Goal: Information Seeking & Learning: Understand process/instructions

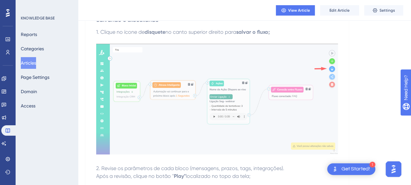
scroll to position [994, 0]
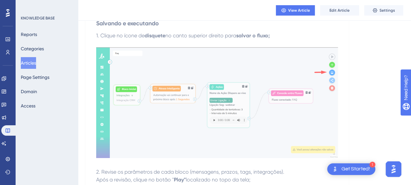
click at [32, 63] on button "Articles" at bounding box center [28, 63] width 15 height 12
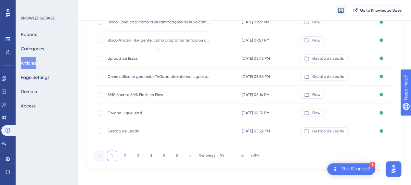
scroll to position [145, 0]
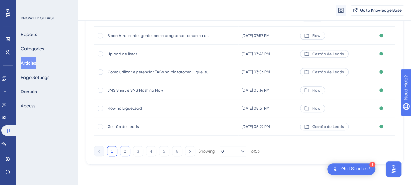
click at [128, 152] on button "2" at bounding box center [125, 151] width 10 height 10
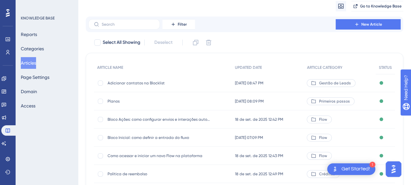
scroll to position [33, 0]
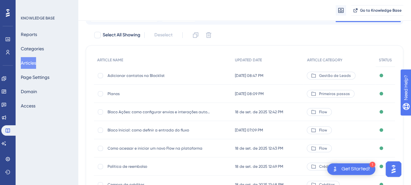
click at [141, 130] on span "Bloco Inicial: como definir a entrada do fluxo" at bounding box center [160, 130] width 104 height 5
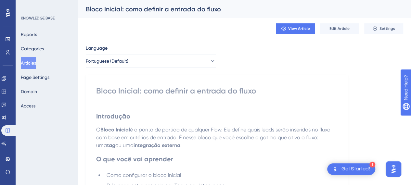
click at [148, 9] on div "Bloco Inicial: como definir a entrada do fluxo" at bounding box center [236, 9] width 301 height 9
click at [111, 14] on div "Bloco Inicial: como definir a entrada do fluxo" at bounding box center [244, 9] width 333 height 18
click at [34, 65] on button "Articles" at bounding box center [28, 63] width 15 height 12
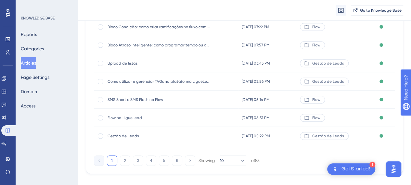
scroll to position [145, 0]
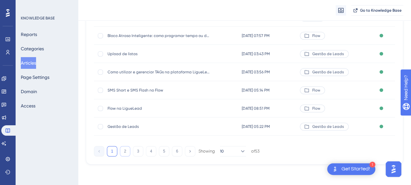
click at [123, 154] on button "2" at bounding box center [125, 151] width 10 height 10
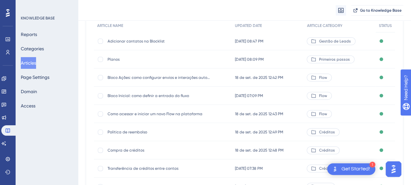
scroll to position [98, 0]
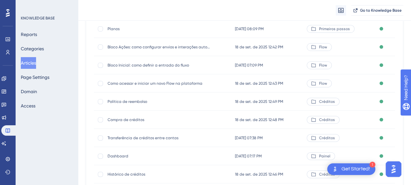
click at [152, 65] on span "Bloco Inicial: como definir a entrada do fluxo" at bounding box center [160, 65] width 104 height 5
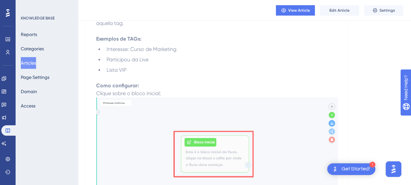
click at [119, 83] on strong "Como configurar:" at bounding box center [117, 86] width 43 height 6
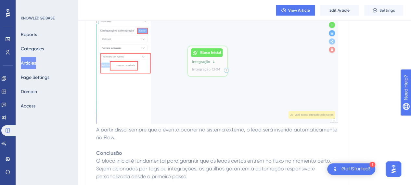
scroll to position [1104, 0]
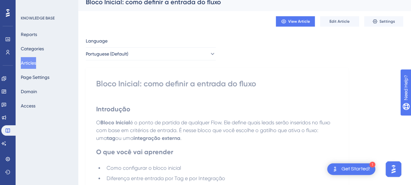
scroll to position [0, 0]
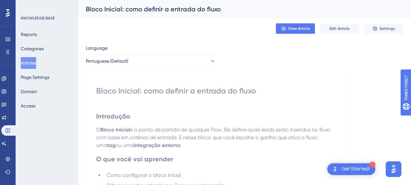
drag, startPoint x: 165, startPoint y: 122, endPoint x: 151, endPoint y: 105, distance: 21.7
click at [165, 121] on h2 "Introdução" at bounding box center [217, 117] width 242 height 20
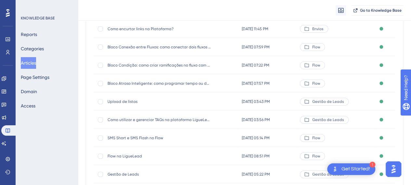
scroll to position [145, 0]
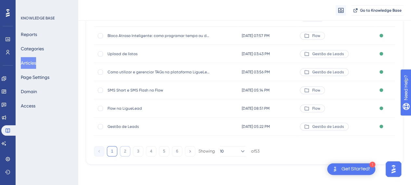
click at [125, 152] on button "2" at bounding box center [125, 151] width 10 height 10
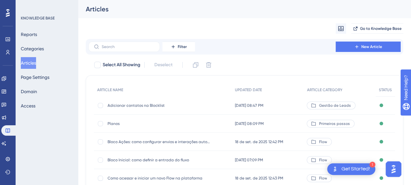
scroll to position [33, 0]
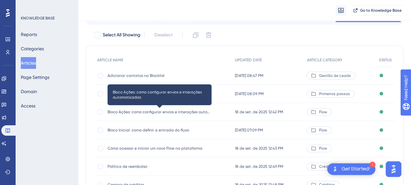
click at [133, 112] on span "Bloco Ações: como configurar envios e interações automatizadas" at bounding box center [160, 112] width 104 height 5
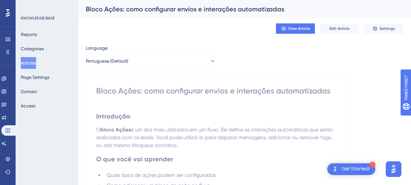
click at [155, 117] on h2 "Introdução" at bounding box center [217, 117] width 242 height 20
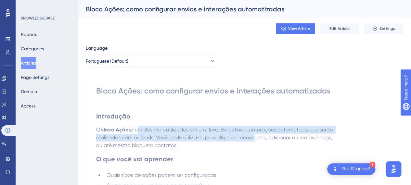
drag, startPoint x: 174, startPoint y: 134, endPoint x: 255, endPoint y: 140, distance: 81.5
click at [255, 140] on p "O bloco Ações é um dos mais utilizados em um fluxo. Ele define as interações au…" at bounding box center [217, 137] width 242 height 23
click at [255, 140] on span "é um dos mais utilizados em um fluxo. Ele define as interações automáticas que …" at bounding box center [215, 138] width 238 height 22
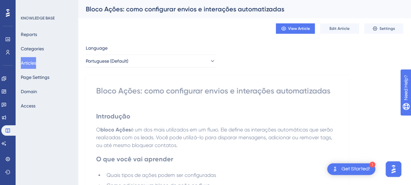
click at [148, 87] on div "Bloco Ações: como configurar envios e interações automatizadas" at bounding box center [217, 91] width 242 height 10
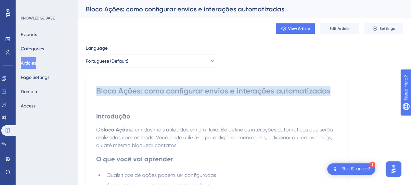
click at [148, 87] on div "Bloco Ações: como configurar envios e interações automatizadas" at bounding box center [217, 91] width 242 height 10
copy div "Bloco Ações: como configurar envios e interações automatizadas"
click at [287, 95] on div "Bloco Ações: como configurar envios e interações automatizadas" at bounding box center [217, 91] width 242 height 10
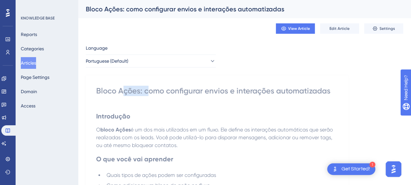
drag, startPoint x: 124, startPoint y: 98, endPoint x: 151, endPoint y: 101, distance: 27.5
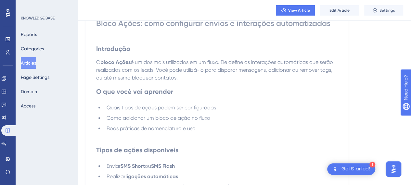
click at [203, 110] on span "Quais tipos de ações podem ser configuradas" at bounding box center [162, 108] width 110 height 6
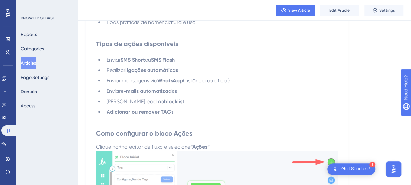
scroll to position [195, 0]
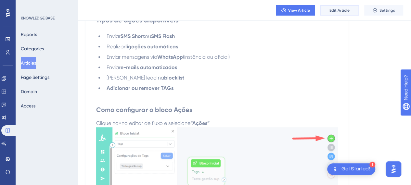
click at [337, 11] on span "Edit Article" at bounding box center [340, 10] width 20 height 5
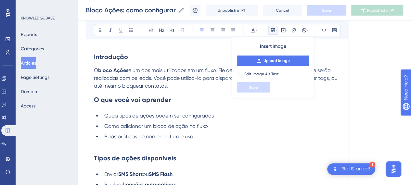
click at [198, 107] on h2 "O que você vai aprender" at bounding box center [217, 100] width 246 height 20
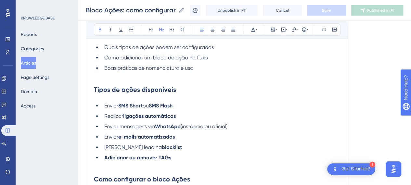
scroll to position [189, 0]
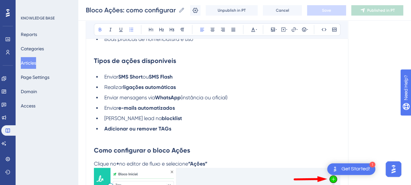
click at [175, 128] on li "Adicionar ou remover TAGs" at bounding box center [221, 129] width 239 height 8
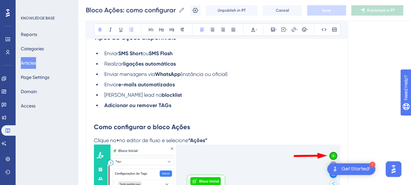
scroll to position [221, 0]
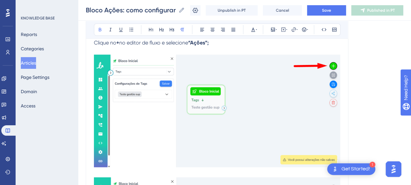
scroll to position [254, 0]
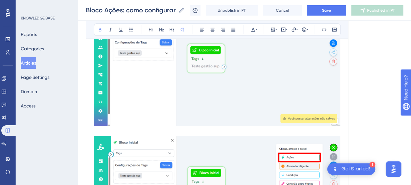
click at [245, 99] on img at bounding box center [217, 69] width 246 height 113
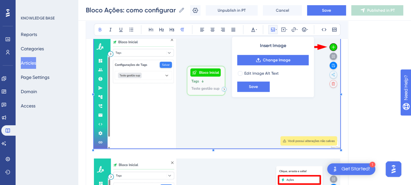
scroll to position [319, 0]
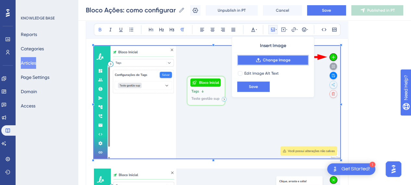
click at [273, 58] on span "Change Image" at bounding box center [277, 60] width 28 height 5
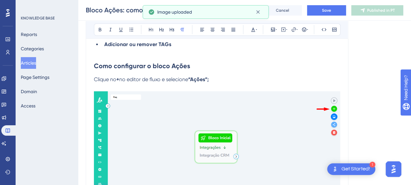
scroll to position [254, 0]
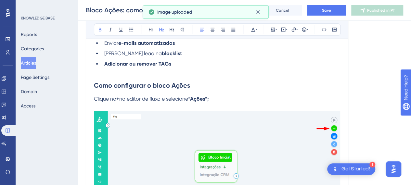
click at [221, 93] on h2 "Como configurar o bloco Ações" at bounding box center [217, 86] width 246 height 20
click at [118, 99] on strong "+" at bounding box center [117, 99] width 3 height 6
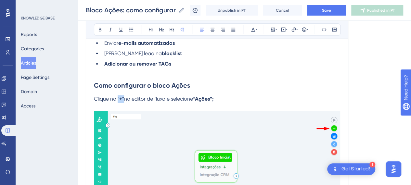
drag, startPoint x: 124, startPoint y: 99, endPoint x: 118, endPoint y: 100, distance: 5.9
click at [118, 100] on p "Clique no " +" no editor de fluxo e selecione “Ações”;" at bounding box center [217, 99] width 246 height 8
click at [98, 28] on icon at bounding box center [100, 29] width 5 height 5
click at [218, 78] on h2 "Como configurar o bloco Ações" at bounding box center [217, 86] width 246 height 20
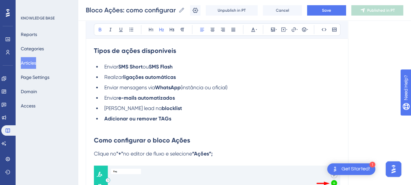
scroll to position [189, 0]
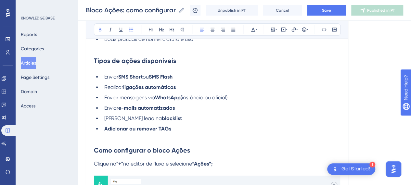
click at [194, 74] on li "Enviar SMS Short ou SMS Flash" at bounding box center [221, 77] width 239 height 8
click at [197, 87] on li "Realizar ligações automáticas" at bounding box center [221, 88] width 239 height 8
click at [242, 100] on li "Enviar mensagens via WhatsApp (instância ou oficial)" at bounding box center [221, 98] width 239 height 8
click at [198, 107] on li "Enviar e-mails automatizados" at bounding box center [221, 108] width 239 height 8
click at [183, 117] on li "Inserir lead na blocklist" at bounding box center [221, 119] width 239 height 8
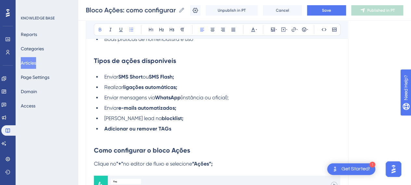
click at [182, 130] on li "Adicionar ou remover TAGs" at bounding box center [221, 129] width 239 height 8
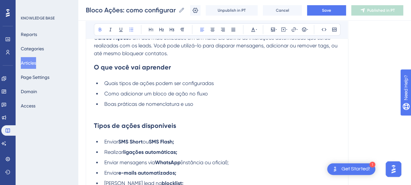
click at [227, 83] on li "Quais tipos de ações podem ser configuradas" at bounding box center [221, 84] width 239 height 8
click at [227, 97] on li "Como adicionar um bloco de ação no fluxo" at bounding box center [221, 94] width 239 height 8
click at [211, 103] on li "Boas práticas de nomenclatura e uso" at bounding box center [221, 104] width 239 height 8
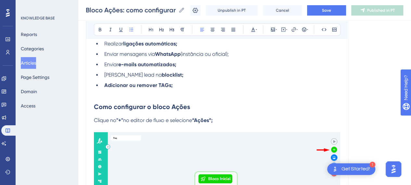
scroll to position [254, 0]
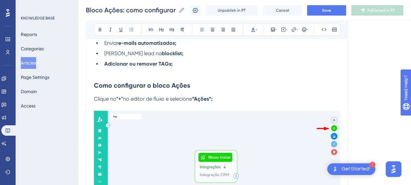
click at [186, 99] on span "no editor de fluxo e selecione" at bounding box center [157, 99] width 69 height 6
click at [128, 97] on span "no editor de fluxo e selecione" at bounding box center [157, 99] width 69 height 6
click at [126, 97] on span "no editor de fluxo e selecione" at bounding box center [157, 99] width 69 height 6
drag, startPoint x: 177, startPoint y: 98, endPoint x: 272, endPoint y: 102, distance: 95.3
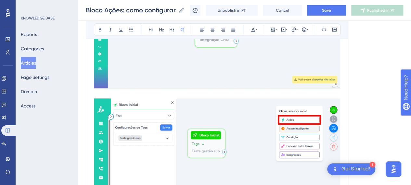
scroll to position [351, 0]
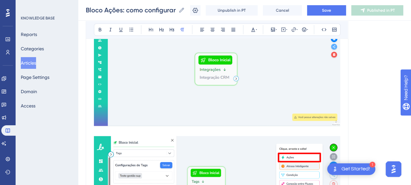
click at [114, 131] on p at bounding box center [217, 128] width 246 height 245
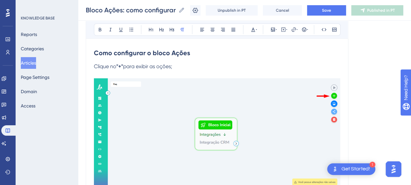
scroll to position [384, 0]
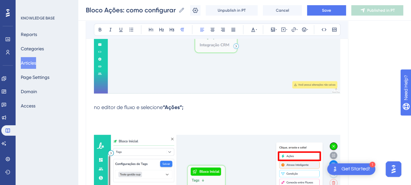
click at [97, 107] on span "no editor de fluxo e selecione" at bounding box center [128, 107] width 69 height 6
drag, startPoint x: 192, startPoint y: 108, endPoint x: 193, endPoint y: 154, distance: 45.5
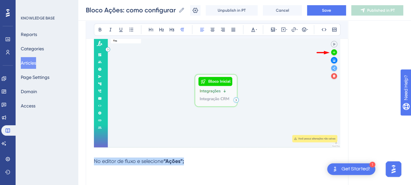
scroll to position [351, 0]
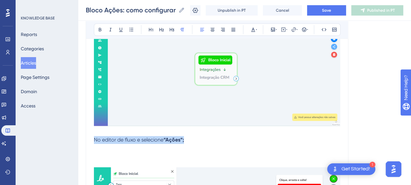
click at [201, 140] on p "No editor de fluxo e selecione “Ações”;" at bounding box center [217, 140] width 246 height 8
drag, startPoint x: 103, startPoint y: 139, endPoint x: 82, endPoint y: 140, distance: 21.8
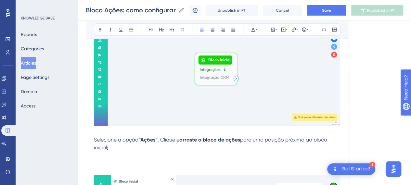
click at [117, 158] on p at bounding box center [217, 156] width 246 height 8
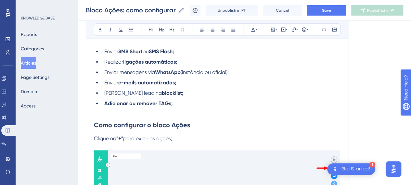
scroll to position [228, 0]
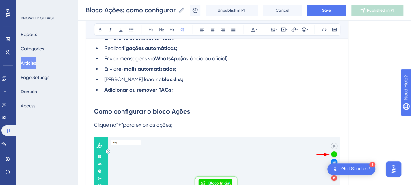
click at [95, 127] on span "Clique no" at bounding box center [105, 125] width 22 height 6
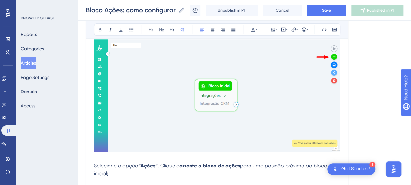
scroll to position [390, 0]
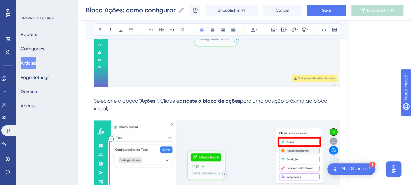
click at [94, 100] on span "Selecione a opção" at bounding box center [116, 101] width 45 height 6
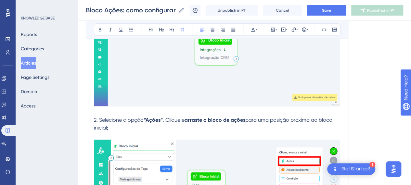
scroll to position [455, 0]
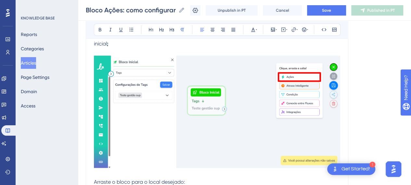
click at [248, 123] on img at bounding box center [217, 112] width 246 height 112
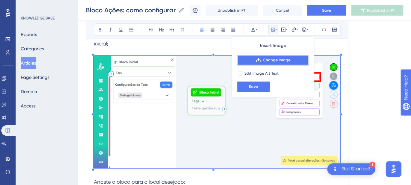
click at [290, 63] on button "Change Image" at bounding box center [273, 60] width 72 height 10
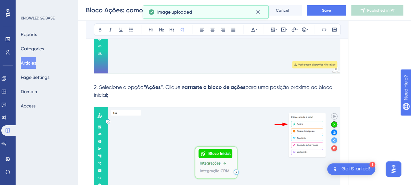
scroll to position [390, 0]
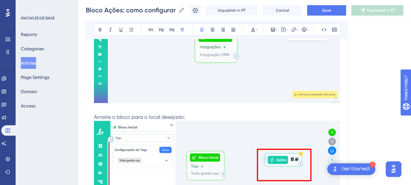
drag, startPoint x: 117, startPoint y: 118, endPoint x: 205, endPoint y: 120, distance: 88.8
click at [117, 117] on span "Arraste o bloco para o local desejado:" at bounding box center [139, 117] width 91 height 6
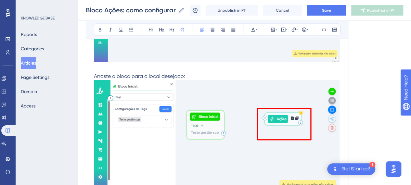
scroll to position [553, 0]
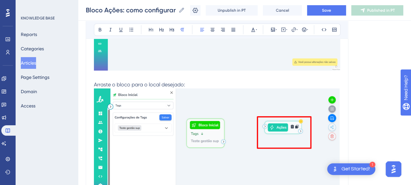
click at [183, 121] on img at bounding box center [217, 144] width 246 height 112
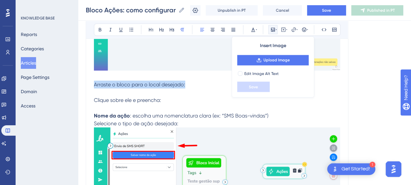
drag, startPoint x: 190, startPoint y: 86, endPoint x: 85, endPoint y: 83, distance: 106.0
click at [85, 83] on div "Performance Users Engagement Widgets Feedback Product Updates Knowledge Base AI…" at bounding box center [244, 63] width 333 height 1232
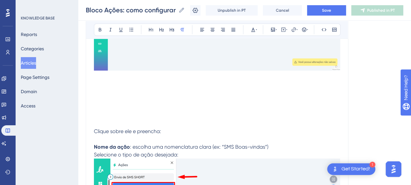
click at [111, 90] on p at bounding box center [217, 92] width 246 height 8
click at [109, 83] on p at bounding box center [217, 85] width 246 height 8
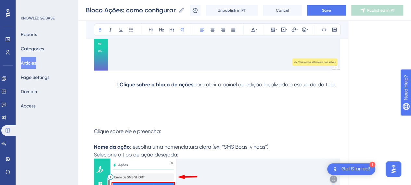
click at [140, 83] on strong "Clique sobre o bloco de ações" at bounding box center [157, 84] width 74 height 6
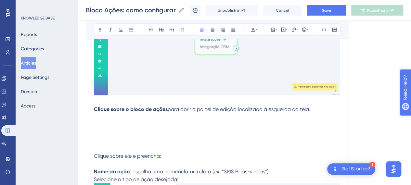
drag, startPoint x: 412, startPoint y: 103, endPoint x: 12, endPoint y: 4, distance: 411.7
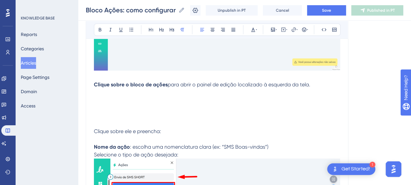
drag, startPoint x: 321, startPoint y: 91, endPoint x: 320, endPoint y: 87, distance: 3.6
click at [320, 89] on p at bounding box center [217, 92] width 246 height 8
click at [320, 86] on p "Clique sobre o bloco de ações para abrir o painel de edição localizado à esquer…" at bounding box center [217, 85] width 246 height 8
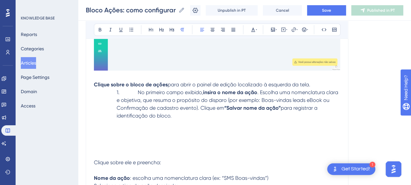
click at [135, 92] on span "1. No primeiro campo exibido," at bounding box center [160, 92] width 86 height 6
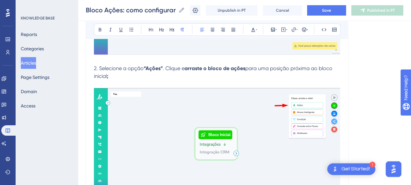
click at [151, 73] on p "2. Selecione a opção “Ações” . Clique e arraste o bloco de ações para uma posiç…" at bounding box center [217, 73] width 246 height 16
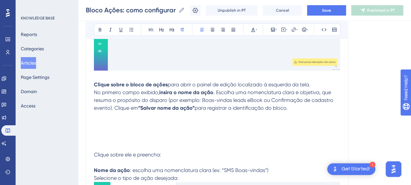
drag, startPoint x: 293, startPoint y: 108, endPoint x: 81, endPoint y: 80, distance: 213.7
click at [81, 80] on div "Performance Users Engagement Widgets Feedback Product Updates Knowledge Base AI…" at bounding box center [244, 90] width 333 height 1287
copy div "Clique sobre o bloco de ações para abrir o painel de edição localizado à esquer…"
click at [159, 123] on p at bounding box center [217, 124] width 246 height 8
drag, startPoint x: 321, startPoint y: 84, endPoint x: 328, endPoint y: 83, distance: 6.9
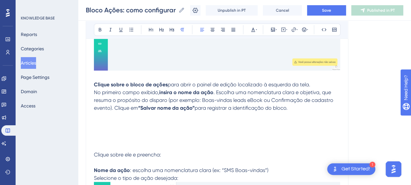
click at [328, 83] on p "Clique sobre o bloco de ações para abrir o painel de edição localizado à esquer…" at bounding box center [217, 85] width 246 height 8
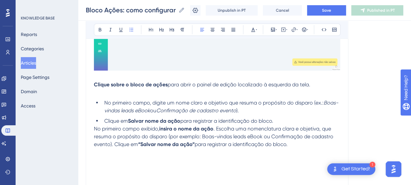
click at [105, 100] on span "No primeiro campo, digite um nome claro e objetivo que resuma o propósito do di…" at bounding box center [213, 102] width 219 height 6
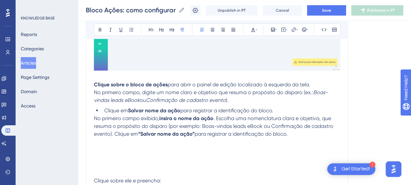
click at [317, 85] on p "Clique sobre o bloco de ações para abrir o painel de edição localizado à esquer…" at bounding box center [217, 85] width 246 height 8
click at [276, 101] on p "No primeiro campo, digite um nome claro e objetivo que resuma o propósito do di…" at bounding box center [217, 96] width 246 height 16
drag, startPoint x: 133, startPoint y: 113, endPoint x: 117, endPoint y: 113, distance: 16.3
click at [132, 113] on li "Clique em Salvar nome da ação para registrar a identificação do bloco." at bounding box center [221, 111] width 239 height 8
drag, startPoint x: 105, startPoint y: 111, endPoint x: 111, endPoint y: 119, distance: 10.4
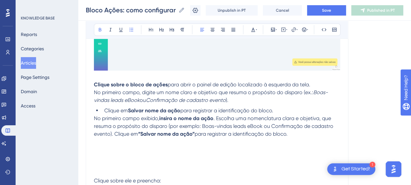
click at [105, 112] on span "Clique em" at bounding box center [116, 110] width 24 height 6
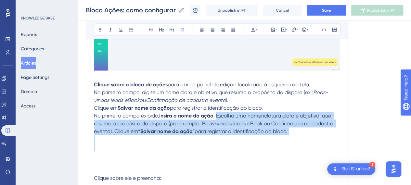
drag, startPoint x: 217, startPoint y: 115, endPoint x: 300, endPoint y: 143, distance: 88.1
click at [300, 143] on div "Introdução O bloco Ações é um dos mais utilizados em um fluxo. Ele define as in…" at bounding box center [217, 143] width 246 height 1114
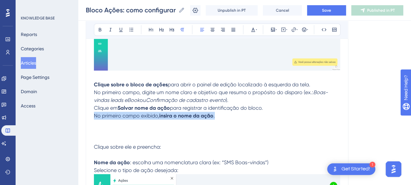
drag, startPoint x: 197, startPoint y: 116, endPoint x: 94, endPoint y: 119, distance: 102.8
click at [94, 119] on div "Introdução O bloco Ações é um dos mais utilizados em um fluxo. Ele define as in…" at bounding box center [217, 127] width 246 height 1083
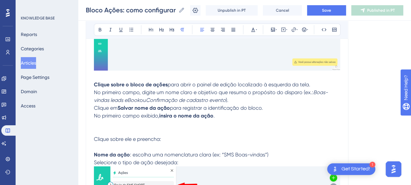
click at [119, 106] on p "Clique em Salvar nome da ação para registrar a identificação do bloco." at bounding box center [217, 108] width 246 height 8
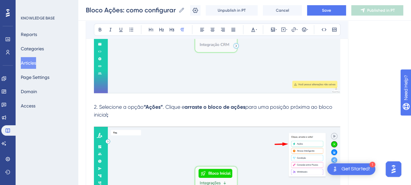
scroll to position [390, 5]
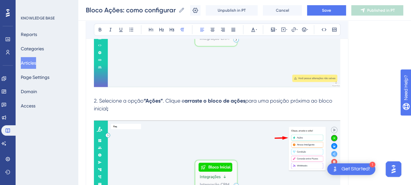
drag, startPoint x: 183, startPoint y: 100, endPoint x: 216, endPoint y: 111, distance: 35.1
click at [185, 99] on strong "arraste o bloco de ações" at bounding box center [215, 101] width 61 height 6
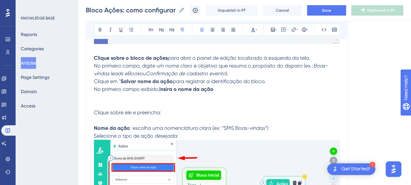
scroll to position [585, 5]
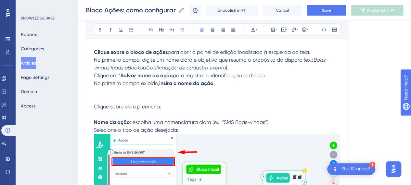
click at [94, 50] on strong "Clique sobre o bloco de ações" at bounding box center [131, 52] width 74 height 6
click at [242, 64] on p "No primeiro campo, digite um nome claro e objetivo que resuma o propósito do di…" at bounding box center [217, 64] width 246 height 16
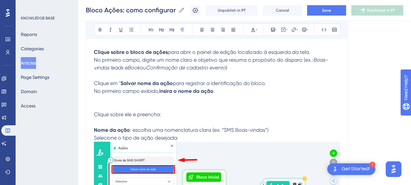
click at [254, 87] on p "No primeiro campo exibido, insira o nome da ação ." at bounding box center [217, 91] width 246 height 8
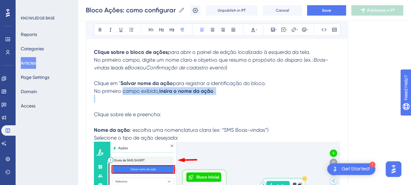
drag, startPoint x: 118, startPoint y: 93, endPoint x: 179, endPoint y: 99, distance: 61.4
click at [177, 99] on div "Introdução O bloco Ações é um dos mais utilizados em um fluxo. Ele define as in…" at bounding box center [217, 94] width 246 height 1083
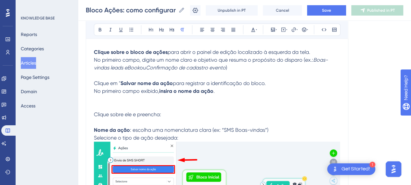
drag, startPoint x: 226, startPoint y: 103, endPoint x: 217, endPoint y: 97, distance: 10.4
click at [226, 103] on p at bounding box center [217, 107] width 246 height 8
drag, startPoint x: 156, startPoint y: 90, endPoint x: 166, endPoint y: 96, distance: 11.7
click at [159, 91] on strong "insira o nome da ação" at bounding box center [186, 91] width 54 height 6
drag, startPoint x: 167, startPoint y: 83, endPoint x: 177, endPoint y: 86, distance: 10.4
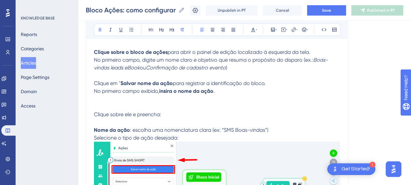
click at [173, 84] on span "para registrar a identificação do bloco." at bounding box center [219, 83] width 93 height 6
drag, startPoint x: 169, startPoint y: 82, endPoint x: 114, endPoint y: 82, distance: 55.3
click at [114, 82] on p "Clique em " Salvar nome da ação" para registrar a identificação do bloco." at bounding box center [217, 83] width 246 height 8
click at [98, 28] on icon at bounding box center [100, 29] width 5 height 5
click at [287, 97] on p at bounding box center [217, 99] width 246 height 8
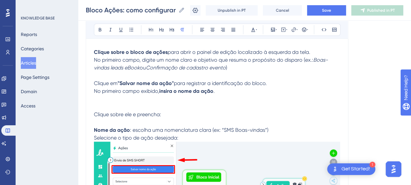
click at [292, 106] on p at bounding box center [217, 107] width 246 height 8
click at [150, 107] on p at bounding box center [217, 107] width 246 height 8
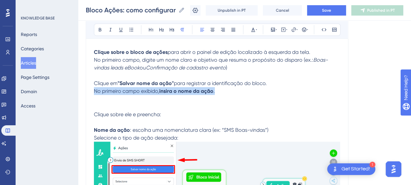
drag, startPoint x: 212, startPoint y: 92, endPoint x: 85, endPoint y: 89, distance: 127.1
click at [86, 89] on div "Bloco Ações: como configurar envios e interações automatizadas Bold Italic Unde…" at bounding box center [217, 66] width 263 height 1157
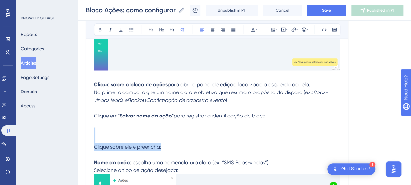
drag, startPoint x: 168, startPoint y: 144, endPoint x: 94, endPoint y: 130, distance: 75.4
click at [94, 130] on div "Introdução O bloco Ações é um dos mais utilizados em um fluxo. Ele define as in…" at bounding box center [217, 127] width 246 height 1083
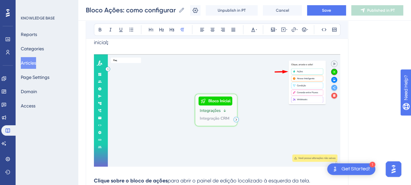
scroll to position [520, 5]
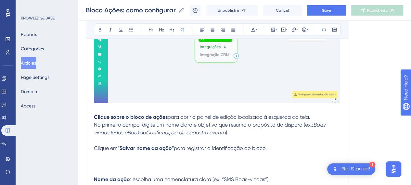
click at [103, 140] on p at bounding box center [217, 141] width 246 height 8
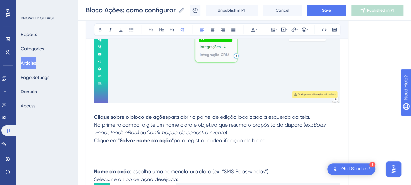
click at [297, 147] on p at bounding box center [217, 148] width 246 height 8
click at [281, 137] on p "Clique em "Salvar nome da ação" para registrar a identificação do bloco." at bounding box center [217, 141] width 246 height 8
click at [243, 132] on p "No primeiro campo, digite um nome claro e objetivo que resuma o propósito do di…" at bounding box center [217, 129] width 246 height 16
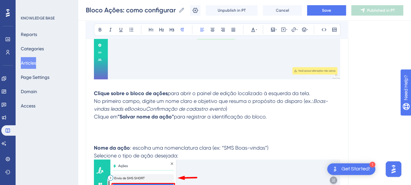
scroll to position [553, 5]
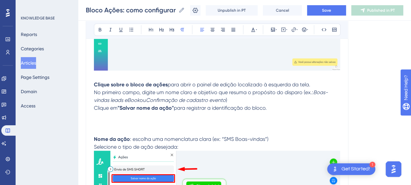
click at [132, 120] on p at bounding box center [217, 128] width 246 height 16
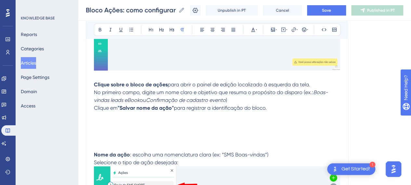
click at [128, 117] on p at bounding box center [217, 116] width 246 height 8
click at [127, 126] on p at bounding box center [217, 124] width 246 height 8
click at [270, 30] on icon at bounding box center [272, 29] width 5 height 5
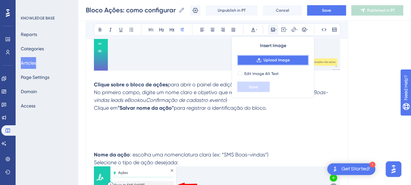
click at [264, 58] on span "Upload Image" at bounding box center [277, 60] width 26 height 5
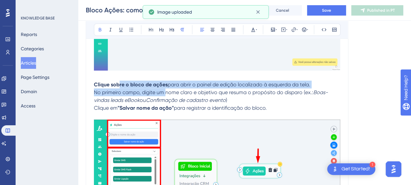
drag, startPoint x: 115, startPoint y: 84, endPoint x: 160, endPoint y: 89, distance: 45.8
click at [160, 88] on div "Introdução O bloco Ações é um dos mais utilizados em um fluxo. Ele define as in…" at bounding box center [217, 177] width 246 height 1182
click at [161, 89] on span "No primeiro campo, digite um nome claro e objetivo que resuma o propósito do di…" at bounding box center [203, 92] width 219 height 6
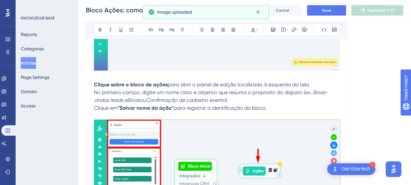
drag, startPoint x: 282, startPoint y: 93, endPoint x: 307, endPoint y: 88, distance: 25.5
click at [283, 93] on span "No primeiro campo, digite um nome claro e objetivo que resuma o propósito do di…" at bounding box center [203, 92] width 219 height 6
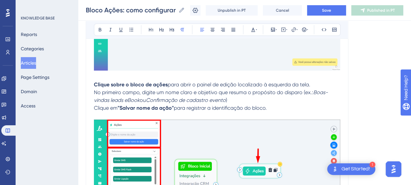
click at [314, 86] on p "Clique sobre o bloco de ações para abrir o painel de edição localizado à esquer…" at bounding box center [217, 85] width 246 height 8
drag, startPoint x: 313, startPoint y: 84, endPoint x: 314, endPoint y: 88, distance: 4.7
click at [313, 84] on p "Clique sobre o bloco de ações para abrir o painel de edição localizado à esquer…" at bounding box center [217, 85] width 246 height 8
click at [234, 99] on p "No primeiro campo, digite um nome claro e objetivo que resuma o propósito do di…" at bounding box center [217, 96] width 246 height 16
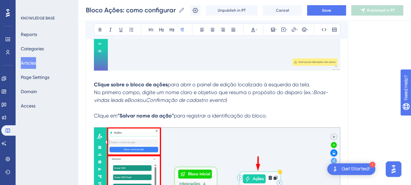
click at [150, 113] on strong ""Salvar nome da ação"" at bounding box center [146, 115] width 56 height 6
click at [303, 115] on p "Clique em "Salvar nome da ação" para registrar a identificação do bloco." at bounding box center [217, 116] width 246 height 8
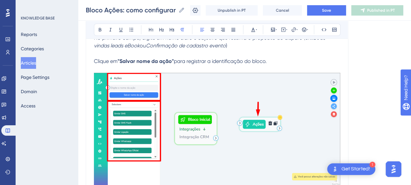
scroll to position [618, 5]
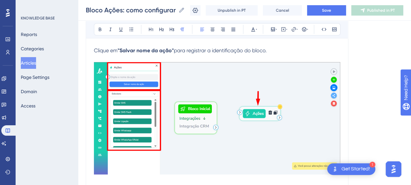
click at [204, 109] on img at bounding box center [217, 118] width 246 height 112
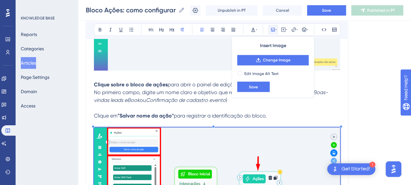
click at [131, 108] on p at bounding box center [217, 108] width 246 height 8
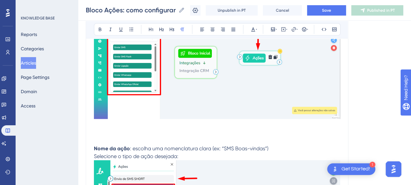
scroll to position [715, 5]
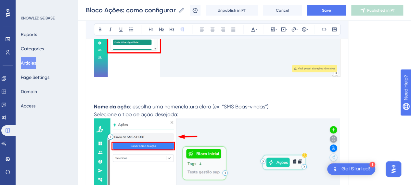
click at [110, 100] on p at bounding box center [217, 95] width 246 height 16
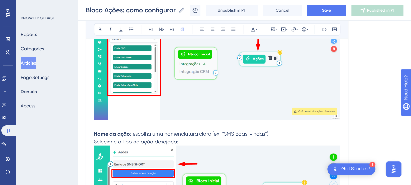
scroll to position [683, 5]
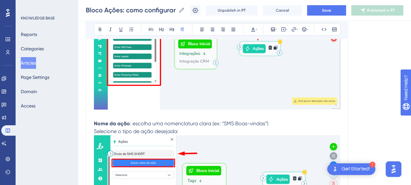
click at [274, 122] on p "Nome da ação : escolha uma nomenclatura clara (ex: “SMS Boas-vindas”)" at bounding box center [217, 124] width 246 height 8
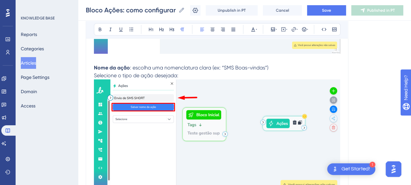
scroll to position [715, 5]
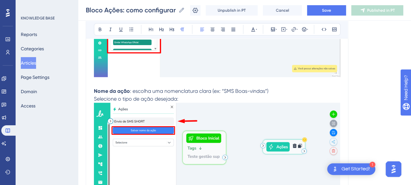
click at [200, 126] on img at bounding box center [217, 159] width 246 height 113
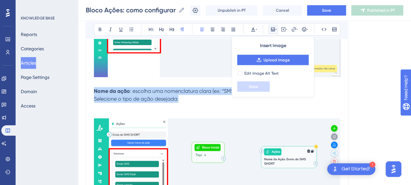
drag, startPoint x: 120, startPoint y: 94, endPoint x: 85, endPoint y: 91, distance: 35.9
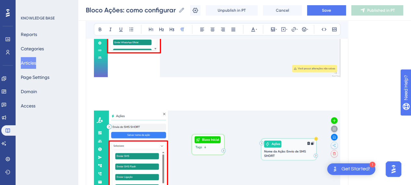
click at [113, 103] on p at bounding box center [217, 156] width 246 height 138
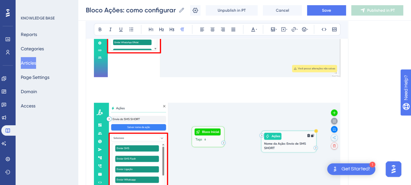
click at [177, 129] on img at bounding box center [217, 159] width 246 height 112
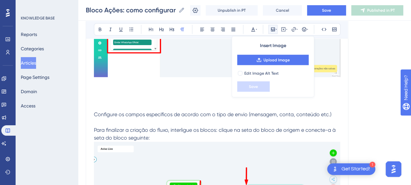
click at [129, 89] on p at bounding box center [217, 98] width 246 height 23
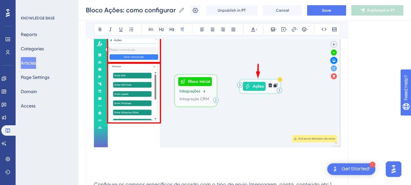
scroll to position [618, 5]
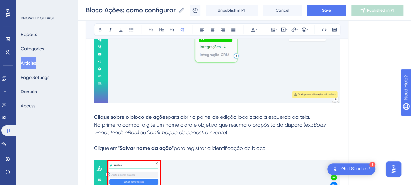
click at [240, 113] on p "Clique sobre o bloco de ações para abrir o painel de edição localizado à esquer…" at bounding box center [217, 117] width 246 height 8
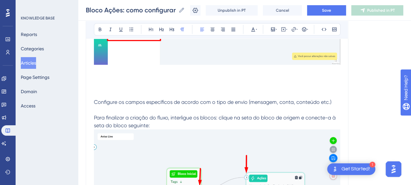
scroll to position [748, 5]
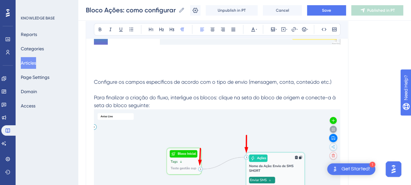
click at [124, 61] on p at bounding box center [217, 66] width 246 height 23
click at [117, 57] on p at bounding box center [217, 66] width 246 height 23
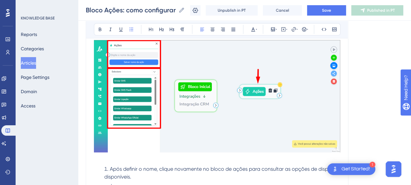
scroll to position [683, 5]
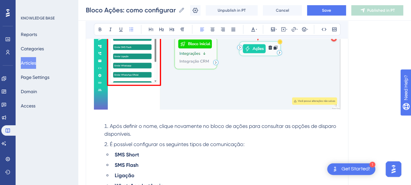
click at [107, 125] on span "Após definir o nome, clique novamente no bloco de ações para consultar as opçõe…" at bounding box center [220, 130] width 233 height 14
click at [104, 126] on li "Após definir o nome, clique novamente no bloco de ações para consultar as opçõe…" at bounding box center [221, 131] width 239 height 16
click at [105, 126] on span "Após definir o nome, clique novamente no bloco de ações para consultar as opçõe…" at bounding box center [220, 130] width 233 height 14
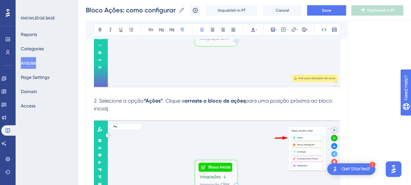
scroll to position [423, 5]
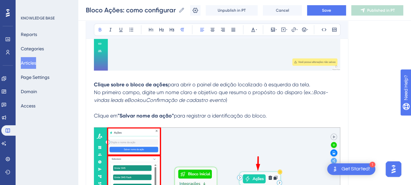
drag, startPoint x: 110, startPoint y: 80, endPoint x: 114, endPoint y: 84, distance: 5.3
click at [110, 81] on p "Clique sobre o bloco de ações para abrir o painel de edição localizado à esquer…" at bounding box center [217, 85] width 246 height 8
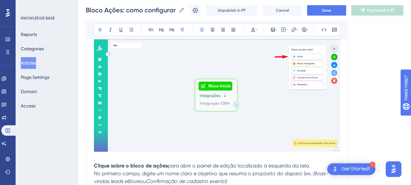
scroll to position [520, 5]
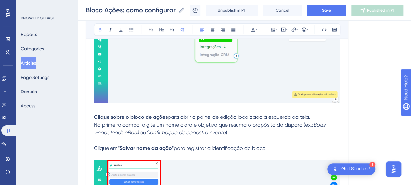
click at [94, 117] on strong "Clique sobre o bloco de ações" at bounding box center [131, 117] width 74 height 6
drag, startPoint x: 94, startPoint y: 117, endPoint x: 82, endPoint y: 117, distance: 12.0
click at [86, 117] on div "Bloco Ações: como configurar envios e interações automatizadas Bold Italic Unde…" at bounding box center [217, 121] width 263 height 1137
click at [98, 30] on icon at bounding box center [100, 29] width 5 height 5
click at [181, 133] on em "Confirmação de cadastro evento" at bounding box center [186, 132] width 80 height 6
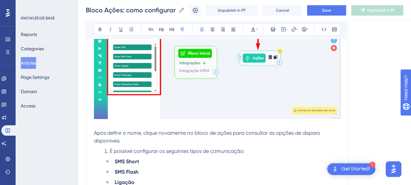
scroll to position [715, 5]
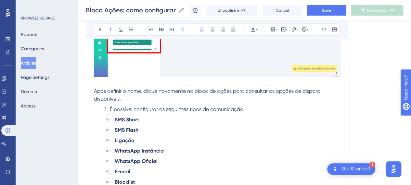
click at [139, 102] on p "Após definir o nome, clique novamente no bloco de ações para consultar as opçõe…" at bounding box center [217, 95] width 246 height 16
click at [94, 91] on span "Após definir o nome, clique novamente no bloco de ações para consultar as opçõe…" at bounding box center [208, 95] width 228 height 14
click at [187, 95] on p "4. Após definir o nome, clique novamente no bloco de ações para consultar as op…" at bounding box center [217, 95] width 246 height 16
click at [115, 121] on strong "SMS Short" at bounding box center [127, 120] width 24 height 6
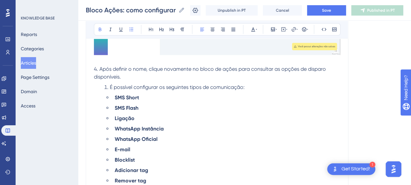
scroll to position [748, 5]
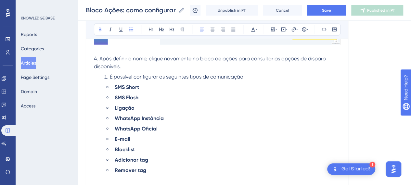
click at [131, 99] on strong "SMS Flash" at bounding box center [127, 98] width 24 height 6
click at [199, 100] on li "SMS Flash" at bounding box center [226, 98] width 228 height 8
click at [104, 77] on li "É possível configurar os seguintes tipos de comunicação:" at bounding box center [221, 77] width 239 height 8
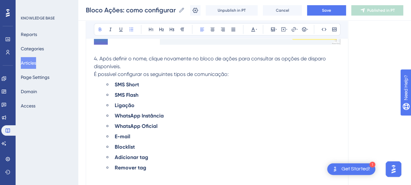
click at [115, 84] on strong "SMS Short" at bounding box center [127, 85] width 24 height 6
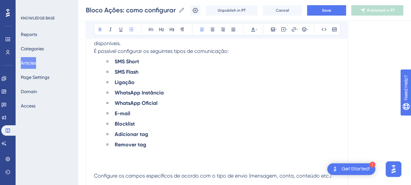
scroll to position [780, 5]
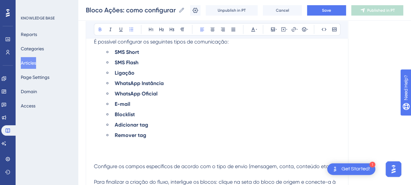
click at [115, 52] on strong "SMS Short" at bounding box center [127, 52] width 24 height 6
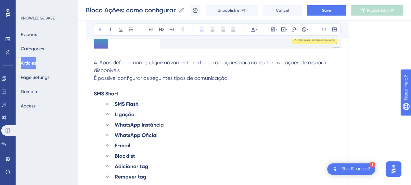
scroll to position [715, 5]
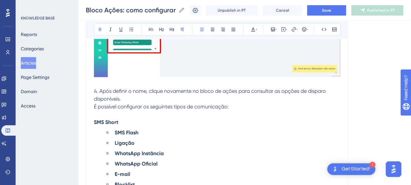
drag, startPoint x: 161, startPoint y: 119, endPoint x: 124, endPoint y: 123, distance: 36.9
click at [161, 121] on p "SMS Short" at bounding box center [217, 123] width 246 height 8
drag, startPoint x: 88, startPoint y: 122, endPoint x: 124, endPoint y: 121, distance: 35.8
click at [229, 123] on p "SMS Short" at bounding box center [217, 123] width 246 height 8
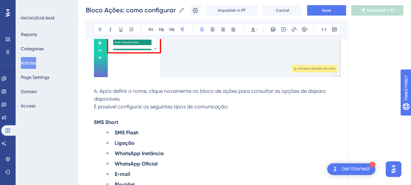
click at [139, 103] on p "É possível configurar os seguintes tipos de comunicação:" at bounding box center [217, 107] width 246 height 8
drag, startPoint x: 139, startPoint y: 96, endPoint x: 142, endPoint y: 98, distance: 3.3
click at [139, 97] on p "4. Após definir o nome, clique novamente no bloco de ações para consultar as op…" at bounding box center [217, 95] width 246 height 16
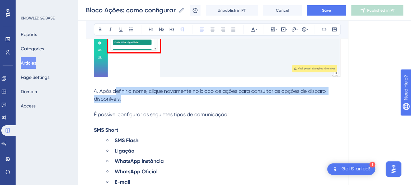
drag, startPoint x: 111, startPoint y: 91, endPoint x: 215, endPoint y: 103, distance: 104.4
click at [214, 100] on p "4. Após definir o nome, clique novamente no bloco de ações para consultar as op…" at bounding box center [217, 95] width 246 height 16
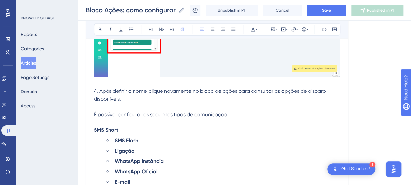
click at [215, 103] on p at bounding box center [217, 107] width 246 height 8
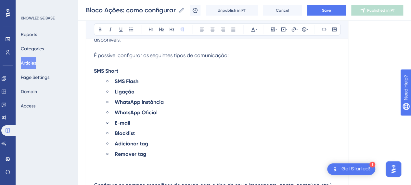
scroll to position [780, 5]
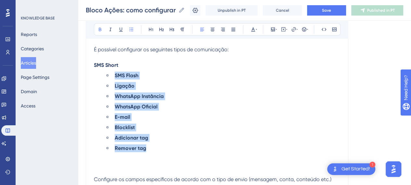
drag, startPoint x: 154, startPoint y: 151, endPoint x: 94, endPoint y: 78, distance: 93.5
click at [94, 78] on ol "SMS Flash Ligação WhatsApp Instância WhatsApp Oficial E-mail Blocklist Adiciona…" at bounding box center [217, 112] width 246 height 81
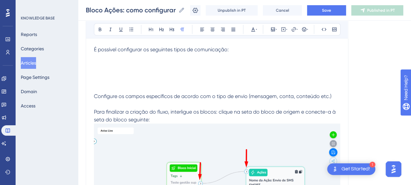
click at [147, 87] on p at bounding box center [217, 80] width 246 height 23
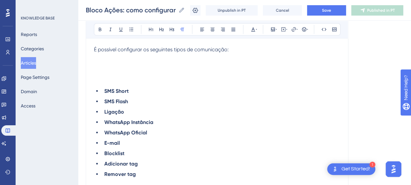
click at [113, 83] on p at bounding box center [217, 77] width 246 height 16
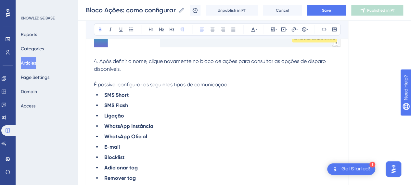
scroll to position [715, 5]
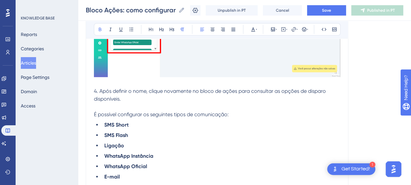
click at [148, 106] on p at bounding box center [217, 107] width 246 height 8
click at [175, 97] on p "4. Após definir o nome, clique novamente no bloco de ações para consultar as op…" at bounding box center [217, 95] width 246 height 16
click at [139, 95] on p "4. Após definir o nome, clique novamente no bloco de ações para consultar as op…" at bounding box center [217, 95] width 246 height 16
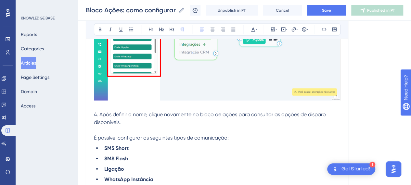
scroll to position [683, 5]
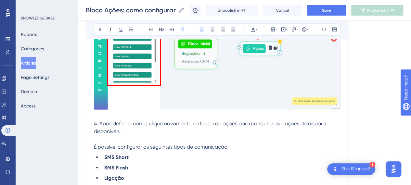
click at [136, 133] on p "4. Após definir o nome, clique novamente no bloco de ações para consultar as op…" at bounding box center [217, 128] width 246 height 16
drag, startPoint x: 120, startPoint y: 131, endPoint x: 130, endPoint y: 133, distance: 10.6
click at [100, 131] on p "4. Após definir o nome, clique novamente no bloco de ações para consultar as op…" at bounding box center [217, 128] width 246 height 16
click at [138, 136] on p at bounding box center [217, 140] width 246 height 8
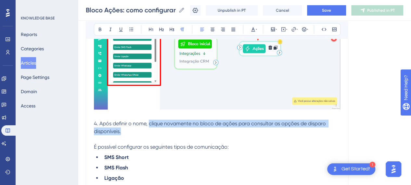
drag, startPoint x: 144, startPoint y: 124, endPoint x: 196, endPoint y: 135, distance: 53.8
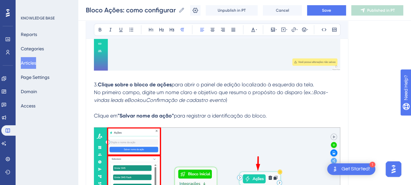
scroll to position [488, 5]
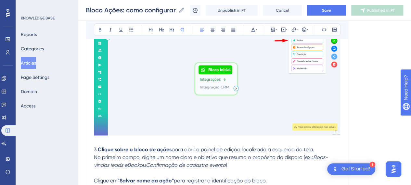
click at [142, 147] on strong "Clique sobre o bloco de ações" at bounding box center [135, 149] width 74 height 6
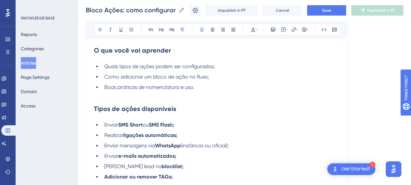
scroll to position [163, 5]
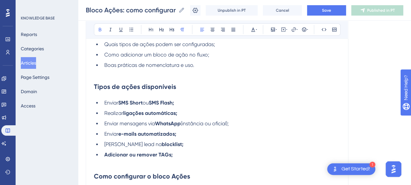
click at [179, 89] on h2 "Tipos de ações disponíveis" at bounding box center [217, 87] width 246 height 20
click at [181, 141] on li "Inserir lead na blocklist;" at bounding box center [221, 145] width 239 height 8
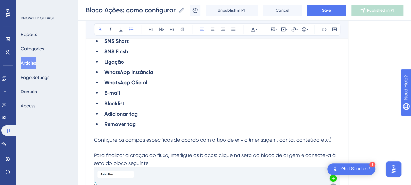
scroll to position [748, 5]
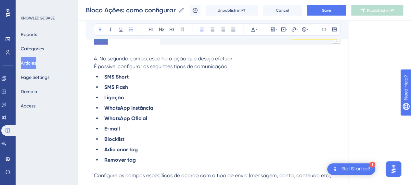
click at [226, 90] on li "SMS Flash" at bounding box center [221, 88] width 239 height 8
click at [218, 67] on span "É possível configurar os seguintes tipos de comunicação:" at bounding box center [161, 66] width 135 height 6
click at [124, 64] on span "É possível configurar os seguintes tipos de comunicação:" at bounding box center [161, 66] width 135 height 6
click at [248, 59] on p "4. No segundo campo, escolha a ação que deseja efetuar" at bounding box center [217, 59] width 246 height 8
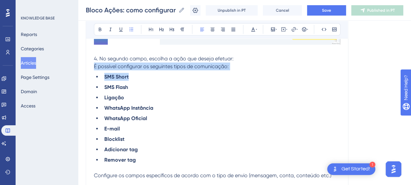
drag, startPoint x: 235, startPoint y: 70, endPoint x: 88, endPoint y: 69, distance: 147.6
click at [94, 69] on span "É possível configurar os seguintes tipos de comunicação:" at bounding box center [161, 66] width 135 height 6
drag, startPoint x: 93, startPoint y: 66, endPoint x: 231, endPoint y: 69, distance: 138.2
click at [231, 69] on p "É possível configurar os seguintes tipos de comunicação:" at bounding box center [217, 67] width 246 height 8
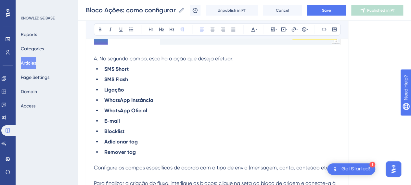
click at [217, 152] on li "Remover tag" at bounding box center [221, 153] width 239 height 8
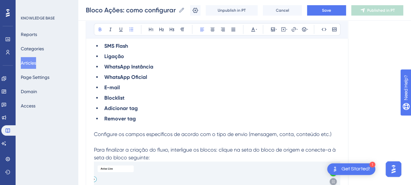
scroll to position [813, 5]
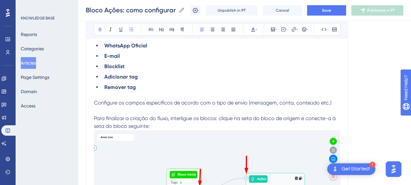
click at [190, 112] on p "Configure os campos específicos de acordo com o tipo de envio (mensagem, conta,…" at bounding box center [217, 176] width 246 height 154
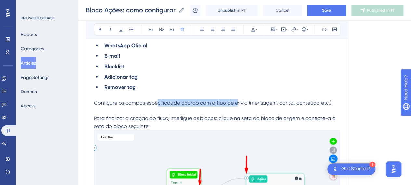
drag, startPoint x: 151, startPoint y: 103, endPoint x: 250, endPoint y: 104, distance: 98.2
click at [250, 104] on span "Configure os campos específicos de acordo com o tipo de envio (mensagem, conta,…" at bounding box center [213, 103] width 238 height 6
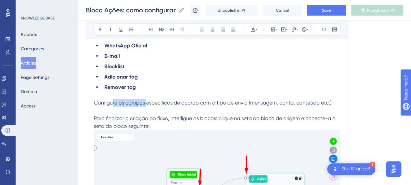
drag, startPoint x: 107, startPoint y: 99, endPoint x: 150, endPoint y: 102, distance: 43.0
click at [148, 104] on span "Configure os campos específicos de acordo com o tipo de envio (mensagem, conta,…" at bounding box center [213, 103] width 238 height 6
click at [181, 90] on li "Remover tag" at bounding box center [221, 88] width 239 height 8
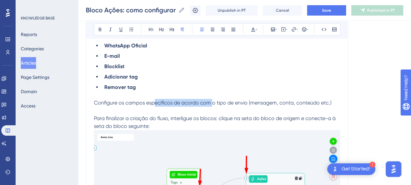
drag, startPoint x: 149, startPoint y: 101, endPoint x: 213, endPoint y: 100, distance: 63.7
click at [211, 100] on span "Configure os campos específicos de acordo com o tipo de envio (mensagem, conta,…" at bounding box center [213, 103] width 238 height 6
drag, startPoint x: 242, startPoint y: 85, endPoint x: 250, endPoint y: 89, distance: 9.4
click at [243, 85] on li "Remover tag" at bounding box center [221, 88] width 239 height 8
click at [248, 100] on span "Configure os campos específicos de acordo com o tipo de envio (mensagem, conta,…" at bounding box center [213, 103] width 238 height 6
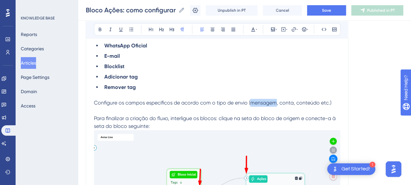
click at [248, 100] on span "Configure os campos específicos de acordo com o tipo de envio (mensagem, conta,…" at bounding box center [213, 103] width 238 height 6
click at [290, 89] on li "Remover tag" at bounding box center [221, 88] width 239 height 8
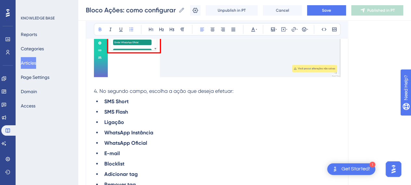
scroll to position [845, 5]
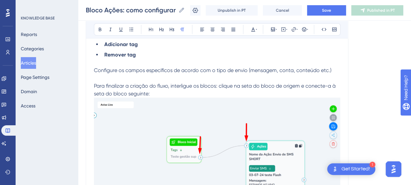
click at [168, 77] on p "Configure os campos específicos de acordo com o tipo de envio (mensagem, conta,…" at bounding box center [217, 144] width 246 height 154
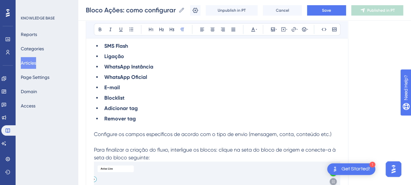
scroll to position [780, 5]
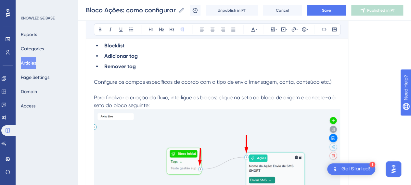
scroll to position [845, 5]
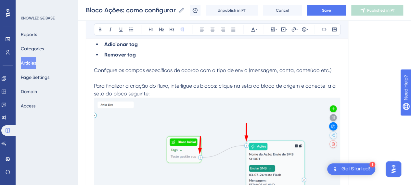
click at [174, 74] on p "Configure os campos específicos de acordo com o tipo de envio (mensagem, conta,…" at bounding box center [217, 144] width 246 height 154
click at [141, 89] on p "Configure os campos específicos de acordo com o tipo de envio (mensagem, conta,…" at bounding box center [217, 144] width 246 height 154
click at [149, 89] on p "Configure os campos específicos de acordo com o tipo de envio (mensagem, conta,…" at bounding box center [217, 144] width 246 height 154
click at [209, 140] on img at bounding box center [217, 158] width 246 height 120
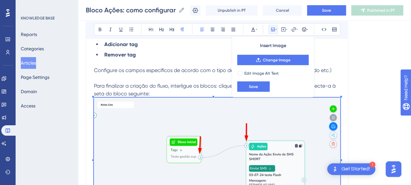
drag, startPoint x: 215, startPoint y: 132, endPoint x: 209, endPoint y: 112, distance: 20.9
click at [215, 132] on img at bounding box center [217, 158] width 246 height 120
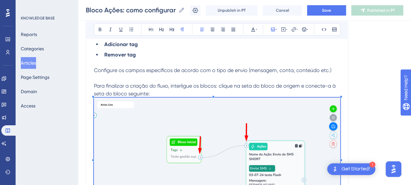
click at [207, 90] on p "Configure os campos específicos de acordo com o tipo de envio (mensagem, conta,…" at bounding box center [217, 144] width 246 height 154
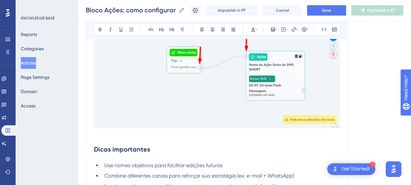
click at [219, 102] on img at bounding box center [217, 68] width 246 height 120
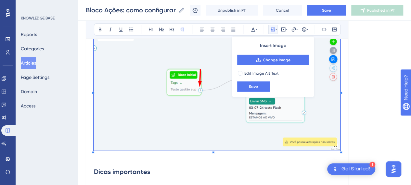
scroll to position [910, 5]
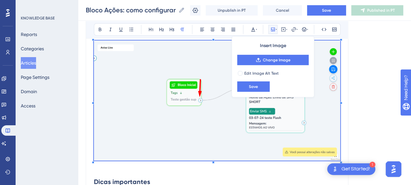
click at [210, 103] on img at bounding box center [217, 101] width 246 height 120
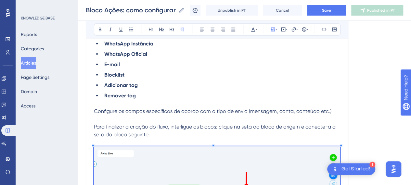
scroll to position [780, 5]
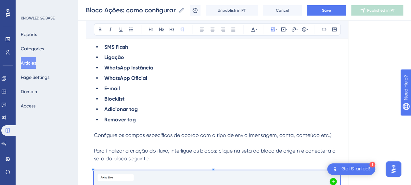
click at [148, 132] on p "Configure os campos específicos de acordo com o tipo de envio (mensagem, conta,…" at bounding box center [217, 147] width 246 height 31
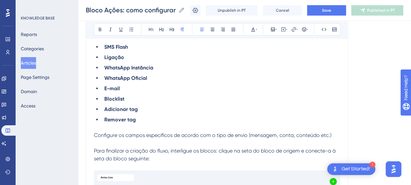
click at [127, 132] on p "Configure os campos específicos de acordo com o tipo de envio (mensagem, conta,…" at bounding box center [217, 147] width 246 height 31
click at [94, 136] on span "Configure os campos específicos de acordo com o tipo de envio (mensagem, conta,…" at bounding box center [213, 135] width 238 height 6
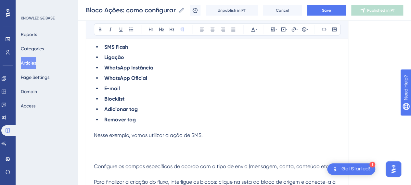
click at [99, 137] on span "Nesse exemplo, vamos utilizar a ação de SMS." at bounding box center [148, 135] width 109 height 6
drag, startPoint x: 100, startPoint y: 151, endPoint x: 103, endPoint y: 148, distance: 4.1
click at [101, 151] on p at bounding box center [217, 151] width 246 height 8
drag, startPoint x: 267, startPoint y: 31, endPoint x: 265, endPoint y: 34, distance: 3.5
click at [269, 32] on button at bounding box center [273, 29] width 9 height 9
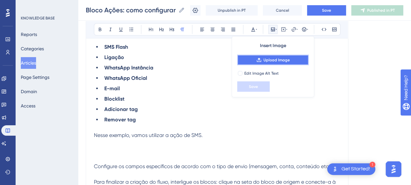
click at [258, 62] on button "Upload Image" at bounding box center [273, 60] width 72 height 10
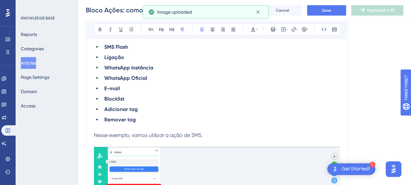
click at [140, 135] on span "Nesse exemplo, vamos utilizar a ação de SMS." at bounding box center [148, 135] width 109 height 6
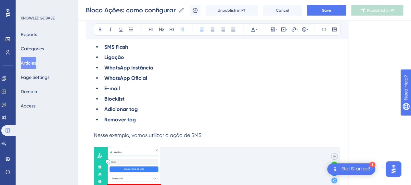
click at [248, 139] on p at bounding box center [217, 143] width 246 height 8
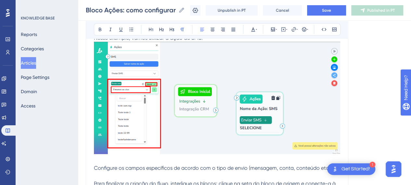
scroll to position [845, 5]
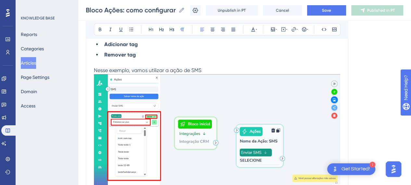
click at [202, 71] on p "Nesse exemplo, vamos utilizar a ação de SMS" at bounding box center [217, 71] width 246 height 8
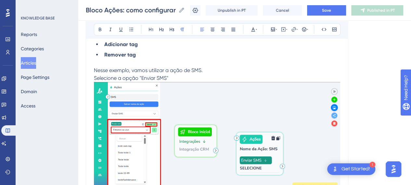
click at [179, 76] on p "Selecione a opção "Enviar SMS"" at bounding box center [217, 78] width 246 height 8
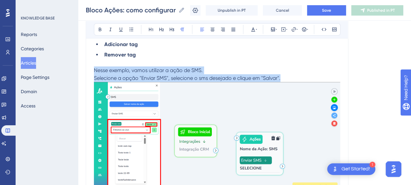
drag, startPoint x: 235, startPoint y: 76, endPoint x: 85, endPoint y: 69, distance: 150.4
copy div "Nesse exemplo, vamos utilizar a ação de SMS. Selecione a opção "Enviar SMS", se…"
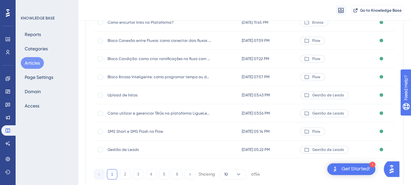
scroll to position [145, 0]
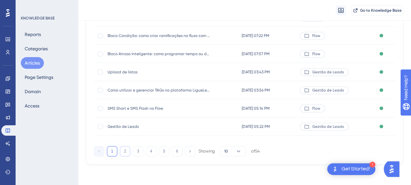
click at [122, 154] on button "2" at bounding box center [125, 151] width 10 height 10
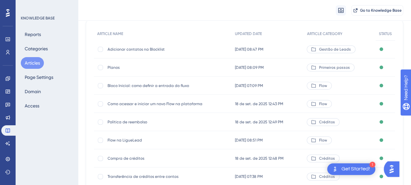
scroll to position [65, 0]
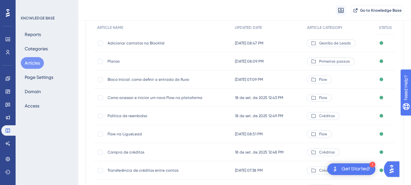
click at [150, 99] on span "Como acessar e iniciar um novo Flow na plataforma" at bounding box center [160, 97] width 104 height 5
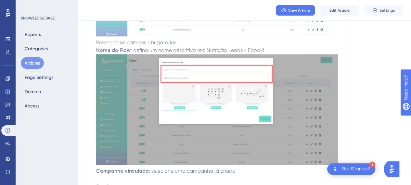
scroll to position [293, 0]
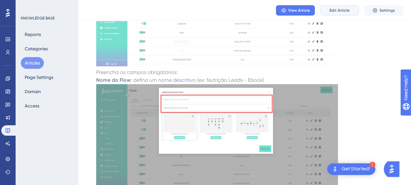
click at [344, 11] on span "Edit Article" at bounding box center [340, 10] width 20 height 5
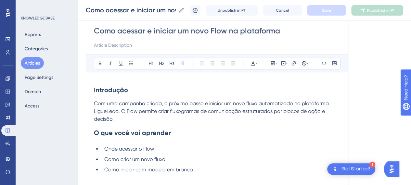
scroll to position [98, 0]
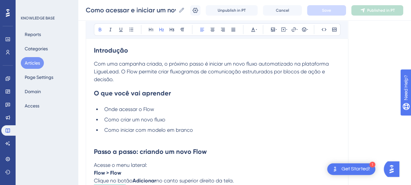
click at [206, 95] on h2 "O que você vai aprender" at bounding box center [217, 94] width 246 height 20
click at [176, 88] on h2 "O que você vai aprender" at bounding box center [217, 94] width 246 height 20
drag, startPoint x: 169, startPoint y: 80, endPoint x: 168, endPoint y: 106, distance: 26.1
click at [169, 82] on p "Com uma campanha criada, o próximo passo é iniciar um novo fluxo automatizado n…" at bounding box center [217, 71] width 246 height 23
click at [168, 106] on li "Onde acessar o Flow" at bounding box center [221, 110] width 239 height 8
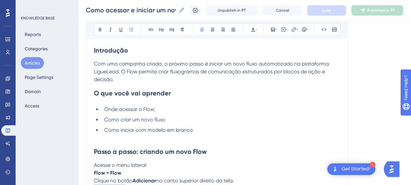
click at [177, 120] on li "Como criar um novo fluxo" at bounding box center [221, 120] width 239 height 8
click at [216, 135] on p at bounding box center [217, 138] width 246 height 8
click at [210, 132] on li "Como iniciar com modelo em branco" at bounding box center [221, 130] width 239 height 8
drag, startPoint x: 154, startPoint y: 120, endPoint x: 157, endPoint y: 122, distance: 4.0
click at [154, 121] on span "Como criar um novo fluxo;" at bounding box center [135, 120] width 62 height 6
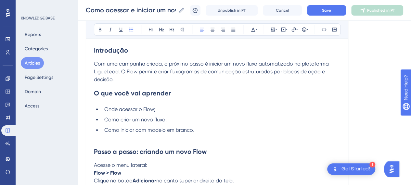
click at [231, 136] on p at bounding box center [217, 138] width 246 height 8
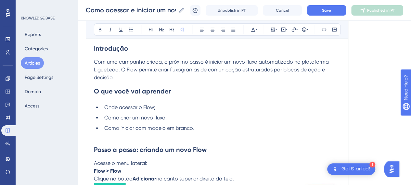
scroll to position [163, 0]
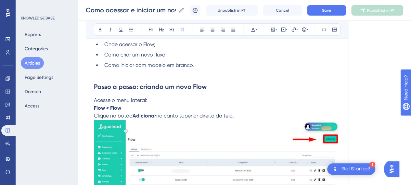
drag, startPoint x: 168, startPoint y: 105, endPoint x: 124, endPoint y: 108, distance: 43.7
click at [168, 105] on p "Flow > Flow" at bounding box center [217, 108] width 246 height 8
click at [96, 108] on strong "Flow > Flow" at bounding box center [107, 108] width 27 height 6
click at [176, 108] on p "Flow > Flow" at bounding box center [217, 108] width 246 height 8
drag, startPoint x: 215, startPoint y: 92, endPoint x: 191, endPoint y: 111, distance: 30.6
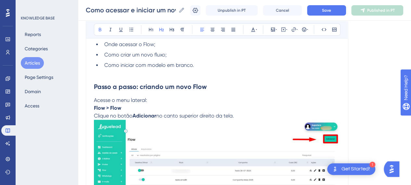
click at [216, 93] on h2 "Passo a passo: criando um novo Flow" at bounding box center [217, 87] width 246 height 20
click at [247, 113] on p "Clique no botão Adicionar no canto superior direito da tela." at bounding box center [217, 173] width 246 height 123
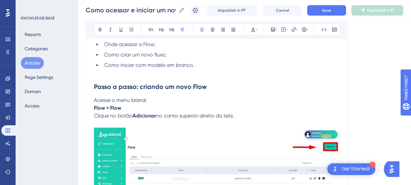
click at [134, 117] on p "Clique no botão Adicionar no canto superior direito da tela." at bounding box center [217, 116] width 246 height 8
click at [135, 115] on strong "Adicionar" at bounding box center [145, 116] width 24 height 6
drag, startPoint x: 161, startPoint y: 115, endPoint x: 134, endPoint y: 115, distance: 26.7
click at [134, 115] on p "Clique no botão " Adicionar" no canto superior direito da tela." at bounding box center [217, 116] width 246 height 8
click at [99, 29] on icon at bounding box center [100, 30] width 3 height 4
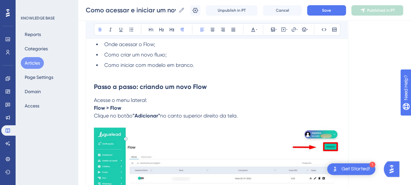
click at [251, 114] on p "Clique no botão "Adicionar" no canto superior direito da tela." at bounding box center [217, 116] width 246 height 8
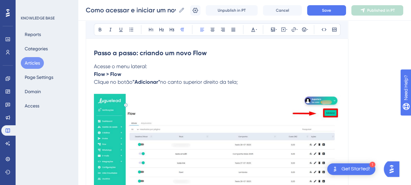
scroll to position [260, 0]
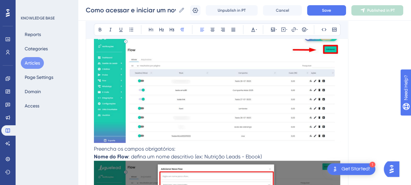
click at [257, 113] on img at bounding box center [217, 86] width 246 height 113
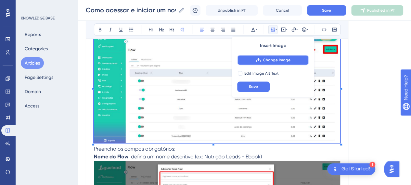
click at [285, 60] on span "Change Image" at bounding box center [277, 60] width 28 height 5
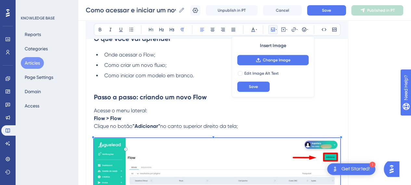
scroll to position [163, 0]
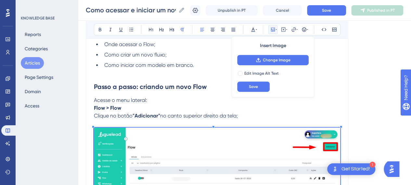
click at [135, 110] on p "Flow > Flow" at bounding box center [217, 108] width 246 height 8
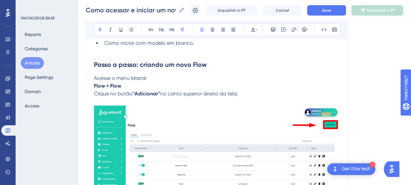
scroll to position [195, 0]
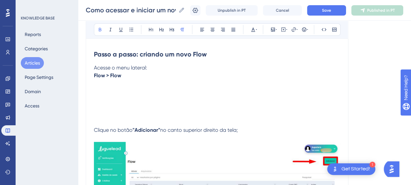
click at [137, 87] on p at bounding box center [217, 91] width 246 height 8
click at [274, 28] on icon at bounding box center [272, 29] width 5 height 5
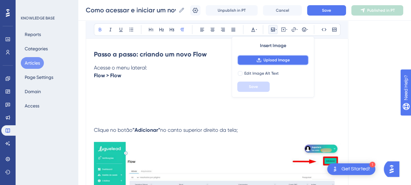
click at [269, 57] on button "Upload Image" at bounding box center [273, 60] width 72 height 10
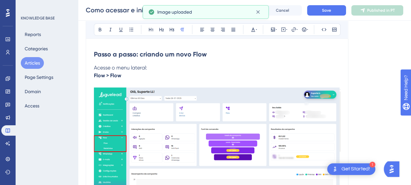
click at [114, 82] on p at bounding box center [217, 84] width 246 height 8
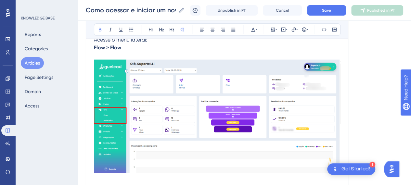
scroll to position [260, 0]
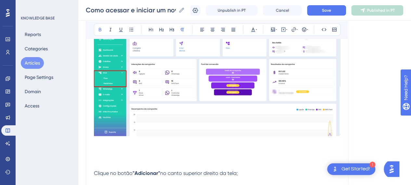
drag, startPoint x: 101, startPoint y: 159, endPoint x: 106, endPoint y: 164, distance: 6.4
click at [101, 159] on p at bounding box center [217, 158] width 246 height 8
click at [106, 164] on p at bounding box center [217, 166] width 246 height 8
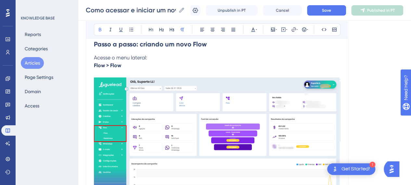
scroll to position [195, 0]
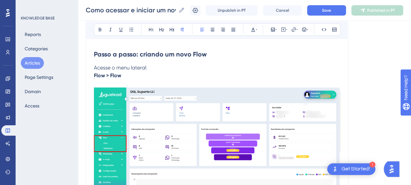
drag, startPoint x: 95, startPoint y: 67, endPoint x: 98, endPoint y: 79, distance: 12.8
click at [95, 67] on span "Acesse o menu lateral:" at bounding box center [120, 68] width 53 height 6
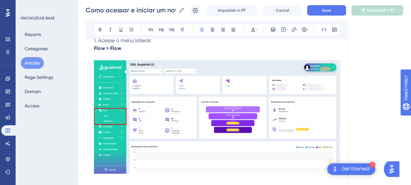
scroll to position [293, 0]
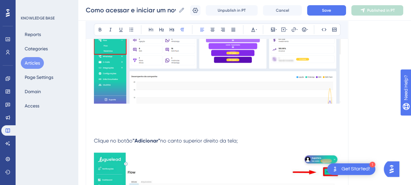
click at [94, 140] on span "Clique no botão" at bounding box center [113, 141] width 39 height 6
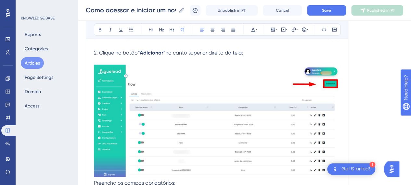
scroll to position [358, 0]
click at [284, 97] on img at bounding box center [217, 120] width 246 height 113
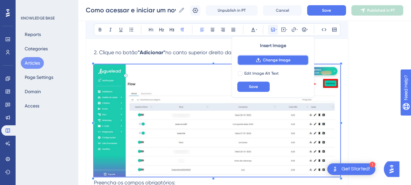
click at [296, 63] on button "Change Image" at bounding box center [273, 60] width 72 height 10
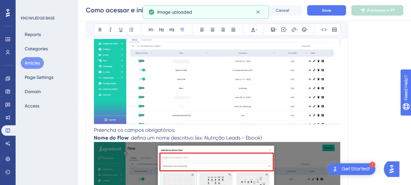
scroll to position [423, 0]
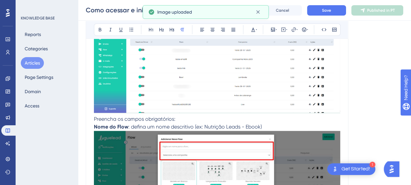
click at [187, 120] on p "Preencha os campos obrigatórios:" at bounding box center [217, 119] width 246 height 8
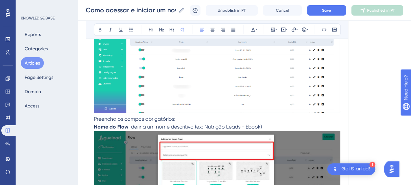
click at [95, 120] on span "Preencha os campos obrigatórios:" at bounding box center [135, 119] width 82 height 6
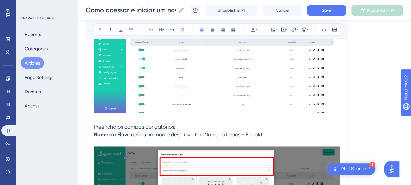
click at [107, 133] on strong "Nome do Flow" at bounding box center [111, 135] width 34 height 6
drag, startPoint x: 282, startPoint y: 130, endPoint x: 276, endPoint y: 132, distance: 6.5
click at [282, 130] on p "Preencha os campos obrigatórios:" at bounding box center [217, 127] width 246 height 8
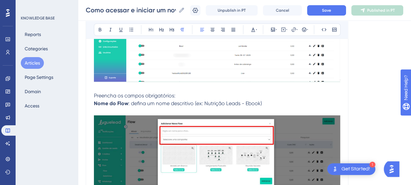
scroll to position [488, 0]
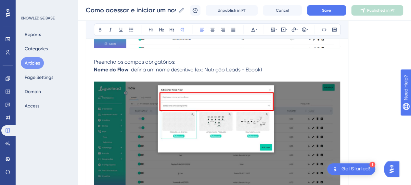
click at [252, 126] on img at bounding box center [217, 138] width 246 height 113
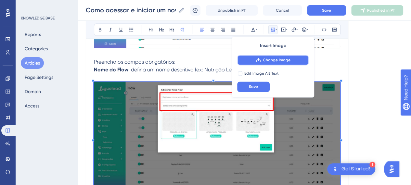
click at [279, 61] on span "Change Image" at bounding box center [277, 60] width 28 height 5
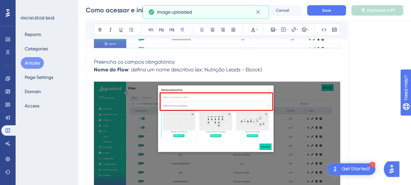
click at [171, 67] on span ": defina um nome descritivo (ex: Nutrição Leads - Ebook)" at bounding box center [195, 70] width 134 height 6
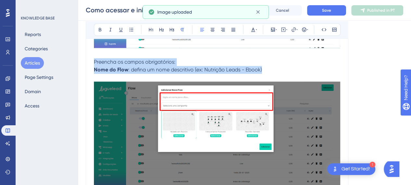
drag, startPoint x: 263, startPoint y: 70, endPoint x: 92, endPoint y: 63, distance: 171.5
click at [92, 63] on div "Como acessar e iniciar um novo Flow na plataforma Bold Italic Underline Bullet …" at bounding box center [217, 60] width 263 height 950
copy div "Preencha os campos obrigatórios: Nome do Flow : defina um nome descritivo (ex: …"
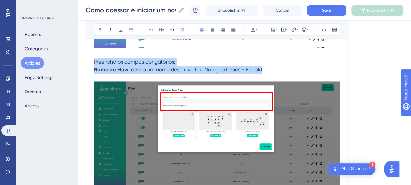
click at [128, 70] on span ": defina um nome descritivo (ex: Nutrição Leads - Ebook)" at bounding box center [195, 70] width 134 height 6
drag, startPoint x: 184, startPoint y: 68, endPoint x: 80, endPoint y: 68, distance: 104.0
click at [80, 68] on div "Performance Users Engagement Widgets Feedback Product Updates Knowledge Base AI…" at bounding box center [244, 48] width 333 height 1072
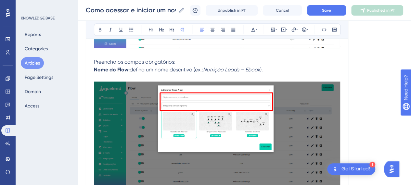
click at [93, 70] on div "Como acessar e iniciar um novo Flow na plataforma Bold Italic Underline Bullet …" at bounding box center [217, 60] width 263 height 950
click at [95, 70] on strong "Nome do Flow:" at bounding box center [112, 70] width 36 height 6
click at [192, 62] on p "Preencha os campos obrigatórios:" at bounding box center [217, 62] width 246 height 8
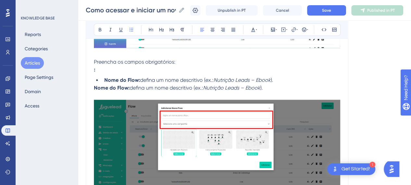
click at [99, 72] on p ":" at bounding box center [217, 70] width 246 height 8
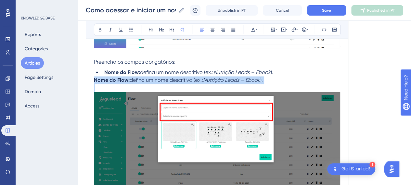
drag, startPoint x: 224, startPoint y: 84, endPoint x: 92, endPoint y: 84, distance: 131.7
click at [83, 82] on div "Performance Users Engagement Widgets Feedback Product Updates Knowledge Base AI…" at bounding box center [244, 53] width 333 height 1083
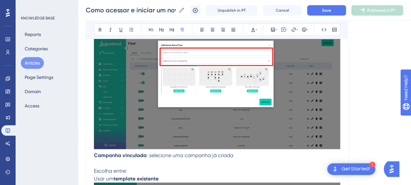
scroll to position [585, 0]
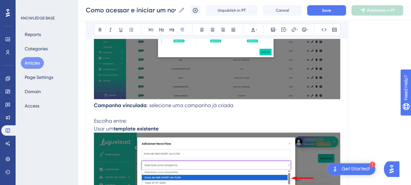
click at [102, 110] on p at bounding box center [217, 113] width 246 height 8
click at [249, 109] on p at bounding box center [217, 113] width 246 height 8
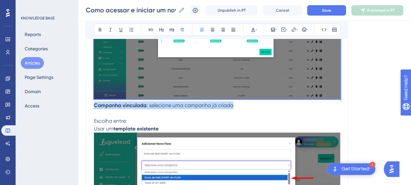
drag, startPoint x: 222, startPoint y: 109, endPoint x: 91, endPoint y: 100, distance: 131.6
copy div "Campanha vinculada : selecione uma campanha já criada"
click at [185, 106] on span ": selecione uma campanha já criada" at bounding box center [190, 105] width 87 height 6
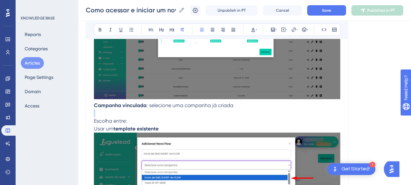
drag, startPoint x: 255, startPoint y: 105, endPoint x: 90, endPoint y: 112, distance: 164.6
click at [242, 105] on p "Campanha vinculada : selecione uma campanha já criada" at bounding box center [217, 105] width 246 height 8
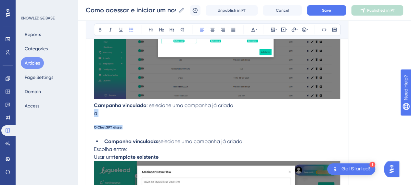
drag, startPoint x: 115, startPoint y: 127, endPoint x: 91, endPoint y: 111, distance: 29.0
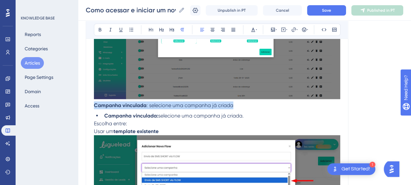
drag, startPoint x: 234, startPoint y: 104, endPoint x: 93, endPoint y: 106, distance: 140.8
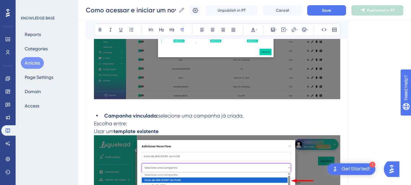
drag, startPoint x: 105, startPoint y: 106, endPoint x: 106, endPoint y: 109, distance: 3.3
click at [105, 106] on p at bounding box center [217, 105] width 246 height 8
drag, startPoint x: 242, startPoint y: 114, endPoint x: 246, endPoint y: 114, distance: 4.2
click at [243, 114] on span "selecione uma campanha já criada." at bounding box center [200, 115] width 85 height 6
click at [246, 114] on li "Campanha vinculada: selecione uma campanha já criada." at bounding box center [221, 116] width 239 height 8
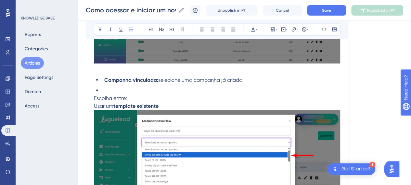
scroll to position [650, 0]
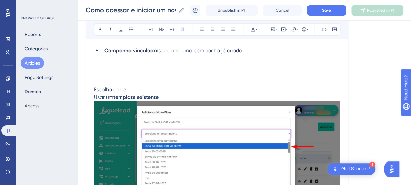
click at [183, 151] on img at bounding box center [217, 157] width 246 height 113
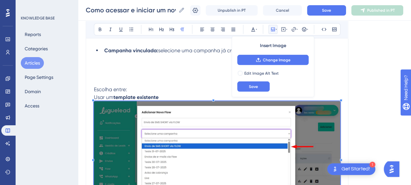
click at [136, 63] on p at bounding box center [217, 66] width 246 height 8
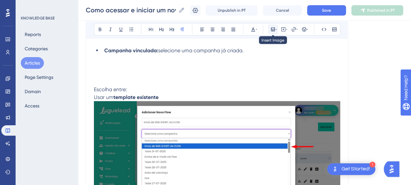
click at [271, 30] on icon at bounding box center [272, 29] width 5 height 5
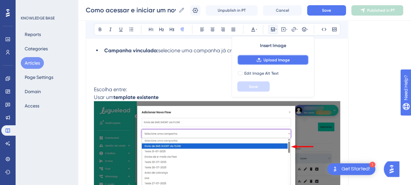
click at [275, 55] on button "Upload Image" at bounding box center [273, 60] width 72 height 10
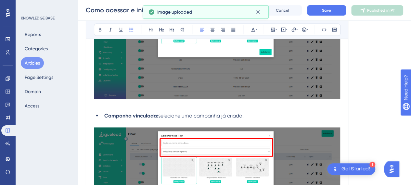
click at [263, 110] on div "Introdução Com uma campanha criada, o próximo passo é iniciar um novo fluxo aut…" at bounding box center [217, 63] width 246 height 1020
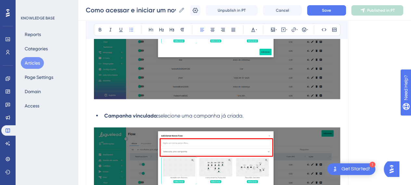
scroll to position [618, 0]
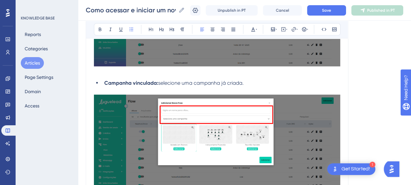
click at [176, 124] on img at bounding box center [217, 151] width 246 height 112
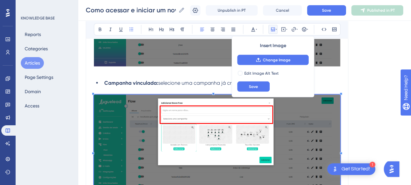
click at [246, 136] on img at bounding box center [217, 151] width 246 height 112
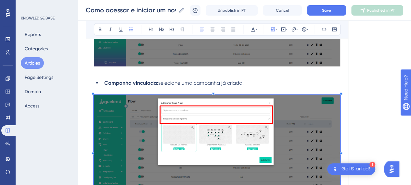
click at [246, 136] on img at bounding box center [217, 151] width 246 height 112
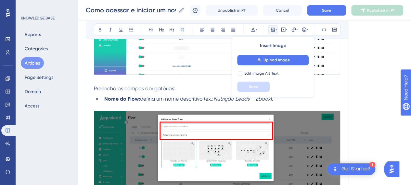
scroll to position [455, 0]
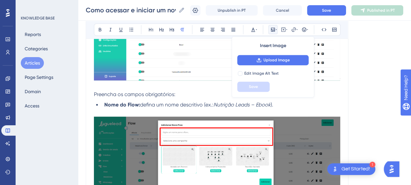
click at [135, 105] on strong "Nome do Flow:" at bounding box center [122, 105] width 36 height 6
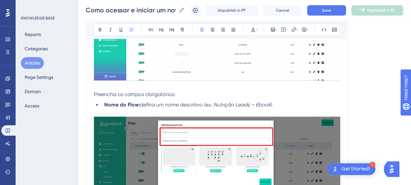
click at [302, 107] on li "Nome do Flow: defina um nome descritivo (ex.: Nutrição Leads – Ebook )." at bounding box center [221, 105] width 239 height 8
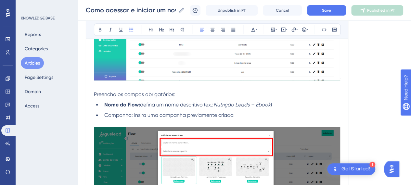
click at [276, 104] on li "Nome do Flow: defina um nome descritivo (ex.: Nutrição Leads – Ebook )" at bounding box center [221, 105] width 239 height 8
drag, startPoint x: 133, startPoint y: 116, endPoint x: 105, endPoint y: 113, distance: 27.8
click at [105, 113] on span "Campanha: insira uma campanha previamente criada" at bounding box center [168, 115] width 129 height 6
click at [101, 31] on icon at bounding box center [100, 29] width 5 height 5
click at [258, 112] on li "Campanha: insira uma campanha previamente criada" at bounding box center [221, 116] width 239 height 8
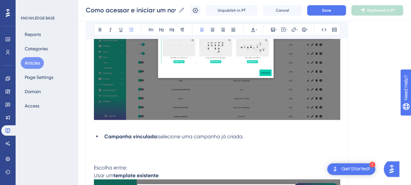
scroll to position [585, 0]
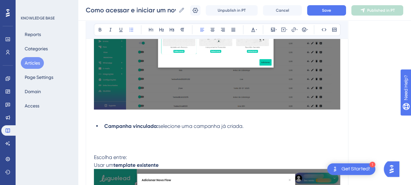
drag, startPoint x: 141, startPoint y: 141, endPoint x: 134, endPoint y: 141, distance: 6.8
click at [140, 141] on p at bounding box center [217, 142] width 246 height 8
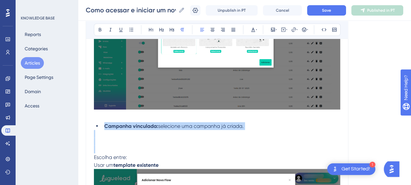
drag, startPoint x: 108, startPoint y: 149, endPoint x: 89, endPoint y: 120, distance: 34.5
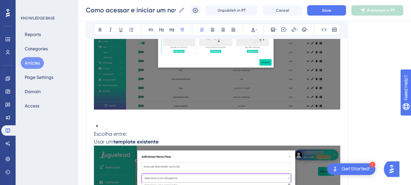
click at [94, 133] on span "Escolha entre:" at bounding box center [110, 134] width 33 height 6
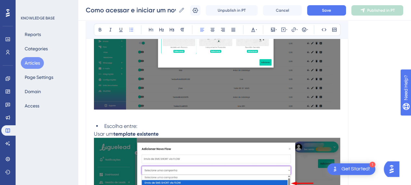
click at [133, 117] on p at bounding box center [217, 116] width 246 height 8
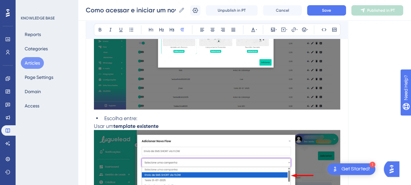
click at [175, 124] on p "Usar um template existente" at bounding box center [217, 183] width 246 height 123
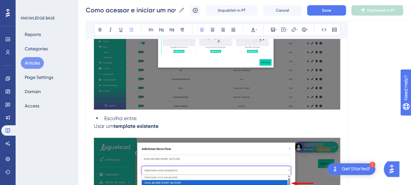
click at [155, 119] on li "Escolha entre:" at bounding box center [221, 118] width 239 height 8
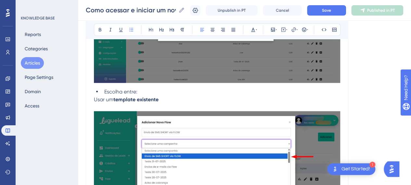
scroll to position [650, 0]
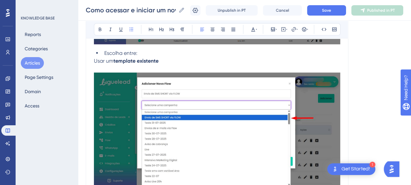
click at [174, 65] on p at bounding box center [217, 126] width 246 height 123
click at [150, 53] on li "Escolha entre:" at bounding box center [221, 53] width 239 height 8
click at [97, 61] on span "Usar um" at bounding box center [104, 61] width 20 height 6
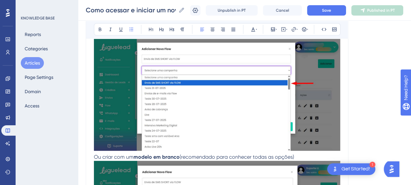
scroll to position [748, 0]
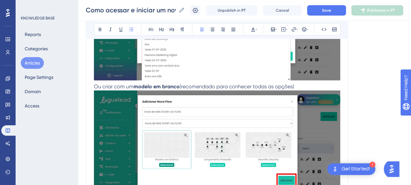
drag, startPoint x: 92, startPoint y: 85, endPoint x: 142, endPoint y: 89, distance: 49.6
click at [142, 88] on strong "modelo em branco" at bounding box center [157, 87] width 46 height 6
drag, startPoint x: 177, startPoint y: 86, endPoint x: 181, endPoint y: 86, distance: 4.2
click at [179, 86] on strong "modelo em branco" at bounding box center [157, 87] width 46 height 6
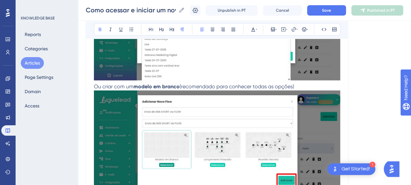
click at [318, 85] on p "Ou criar com um modelo em branco (recomendado para conhecer todas as opções)" at bounding box center [217, 87] width 246 height 8
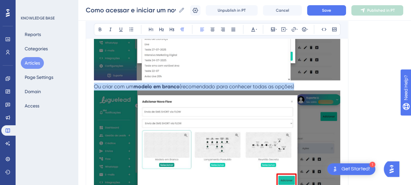
drag, startPoint x: 318, startPoint y: 85, endPoint x: 93, endPoint y: 86, distance: 225.3
copy p "Ou criar com um modelo em branco (recomendado para conhecer todas as opções)"
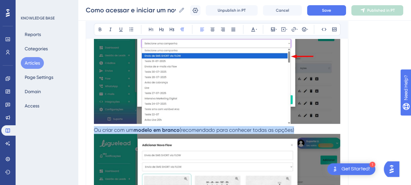
scroll to position [650, 0]
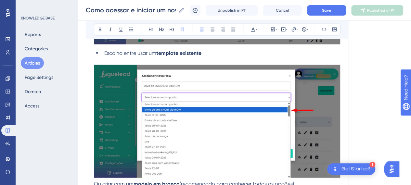
click at [224, 52] on li "Escolha entre usar um template existente" at bounding box center [221, 53] width 239 height 8
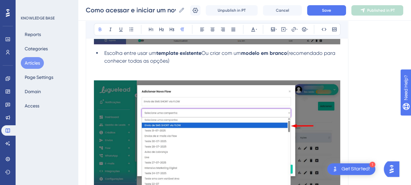
click at [208, 52] on span "Ou criar com um" at bounding box center [222, 53] width 40 height 6
click at [103, 29] on button at bounding box center [100, 29] width 9 height 9
click at [218, 63] on li "Escolha entre usar um template existente ou criar com um modelo em branco (reco…" at bounding box center [221, 57] width 239 height 16
click at [183, 60] on li "Escolha entre usar um template existente ou criar com um modelo em branco (reco…" at bounding box center [221, 57] width 239 height 16
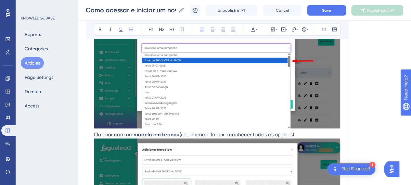
click at [202, 87] on img at bounding box center [217, 72] width 246 height 113
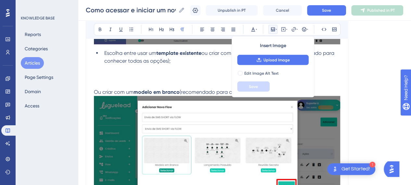
click at [157, 116] on img at bounding box center [217, 153] width 246 height 114
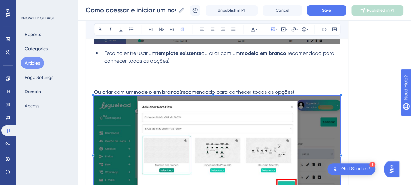
drag, startPoint x: 297, startPoint y: 85, endPoint x: 299, endPoint y: 89, distance: 4.4
click at [298, 85] on p at bounding box center [217, 81] width 246 height 16
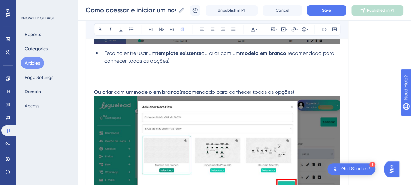
click at [292, 112] on img at bounding box center [217, 153] width 246 height 114
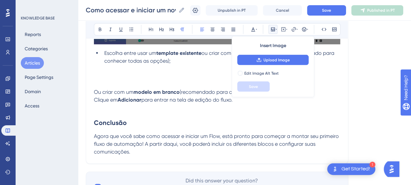
click at [145, 71] on p at bounding box center [217, 69] width 246 height 8
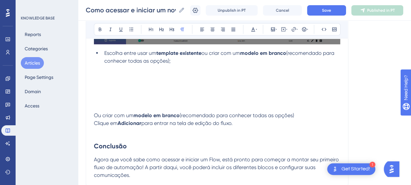
click at [130, 75] on p at bounding box center [217, 77] width 246 height 8
click at [267, 27] on div "Bold Italic Underline Bullet Point Heading 1 Heading 2 Heading 3 Normal Align L…" at bounding box center [217, 29] width 247 height 12
click at [271, 29] on icon at bounding box center [273, 30] width 4 height 4
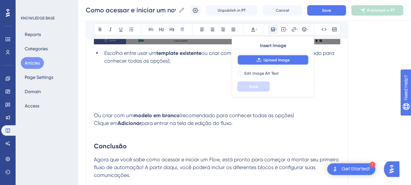
click at [276, 57] on button "Upload Image" at bounding box center [273, 60] width 72 height 10
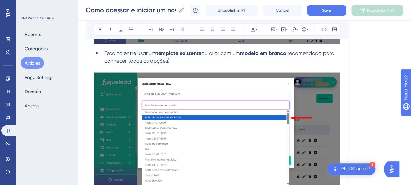
click at [220, 115] on img at bounding box center [217, 129] width 246 height 113
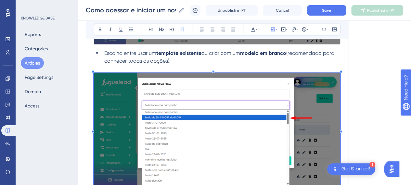
click at [305, 112] on img at bounding box center [217, 129] width 246 height 113
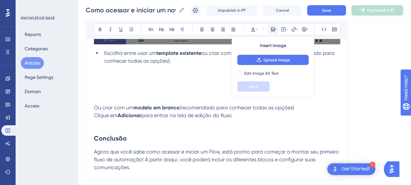
click at [114, 76] on p at bounding box center [217, 77] width 246 height 8
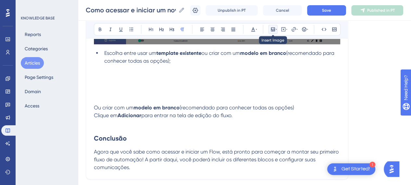
click at [274, 29] on icon at bounding box center [273, 30] width 4 height 4
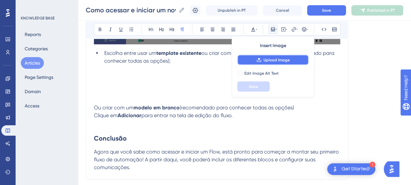
click at [263, 65] on button "Upload Image" at bounding box center [273, 60] width 72 height 10
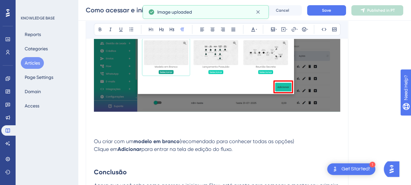
scroll to position [748, 0]
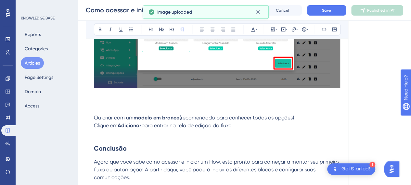
click at [125, 102] on p at bounding box center [217, 107] width 246 height 16
click at [128, 112] on p at bounding box center [217, 107] width 246 height 16
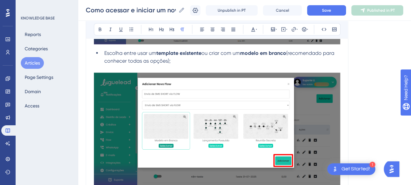
scroll to position [618, 0]
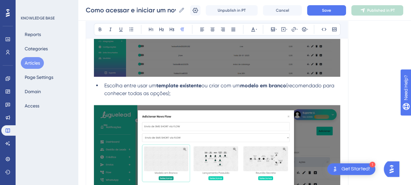
click at [198, 99] on p at bounding box center [217, 102] width 246 height 8
click at [182, 89] on li "Escolha entre usar um template existente ou criar com um modelo em branco (reco…" at bounding box center [221, 90] width 239 height 16
click at [183, 92] on span "(recomendado para conhecer todas as opções) e cliqe em "" at bounding box center [219, 90] width 231 height 14
click at [214, 91] on li "Escolha entre usar um template existente ou criar com um modelo em branco (reco…" at bounding box center [221, 90] width 239 height 16
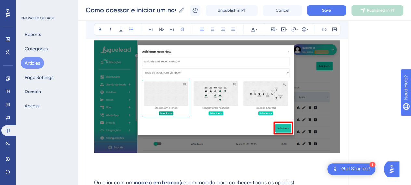
scroll to position [650, 0]
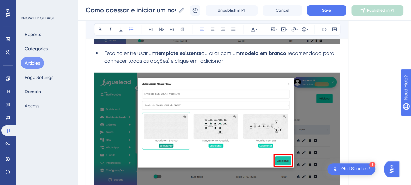
drag, startPoint x: 204, startPoint y: 60, endPoint x: 206, endPoint y: 77, distance: 17.4
click at [204, 61] on span "(recomendado para conhecer todas as opções) e clique em "adicionar" at bounding box center [219, 57] width 231 height 14
click at [237, 60] on li "Escolha entre usar um template existente ou criar com um modelo em branco (reco…" at bounding box center [221, 57] width 239 height 16
drag, startPoint x: 225, startPoint y: 61, endPoint x: 199, endPoint y: 61, distance: 26.0
click at [199, 61] on span "(recomendado para conhecer todas as opções) e clique em "Adicionar";" at bounding box center [219, 57] width 231 height 14
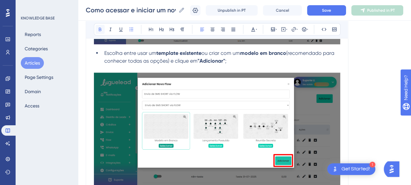
click at [102, 28] on icon at bounding box center [100, 29] width 5 height 5
click at [264, 58] on li "Escolha entre usar um template existente ou criar com um modelo em branco (reco…" at bounding box center [221, 57] width 239 height 16
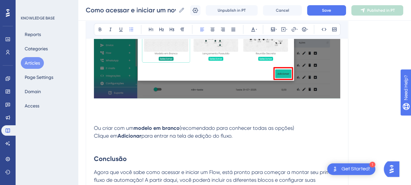
scroll to position [748, 0]
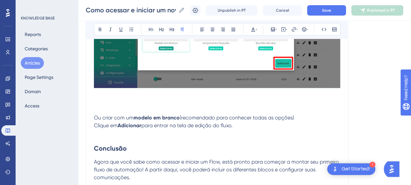
click at [99, 106] on p at bounding box center [217, 107] width 246 height 16
click at [243, 125] on p "Clique em Adicionar para entrar na tela de edição do fluxo." at bounding box center [217, 126] width 246 height 8
drag, startPoint x: 245, startPoint y: 128, endPoint x: 85, endPoint y: 112, distance: 161.4
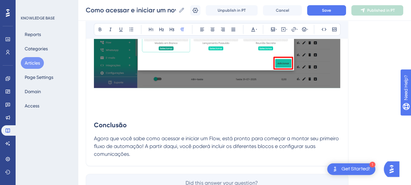
click at [97, 113] on h2 "Conclusão" at bounding box center [217, 120] width 246 height 29
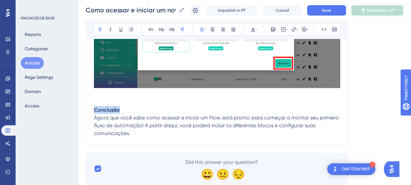
drag, startPoint x: 132, startPoint y: 110, endPoint x: 86, endPoint y: 107, distance: 46.0
click at [172, 30] on icon at bounding box center [171, 29] width 5 height 5
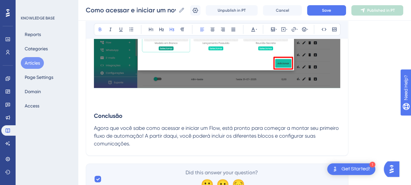
click at [125, 92] on p at bounding box center [217, 95] width 246 height 8
click at [116, 102] on h3 "Conclusão" at bounding box center [217, 112] width 246 height 26
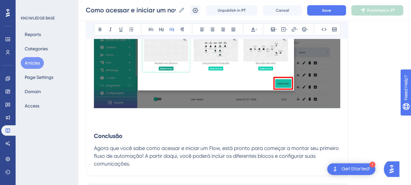
scroll to position [683, 0]
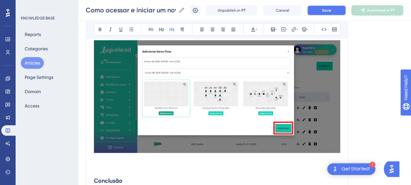
click at [326, 11] on button "Save" at bounding box center [326, 10] width 39 height 10
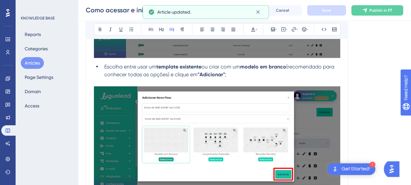
scroll to position [618, 0]
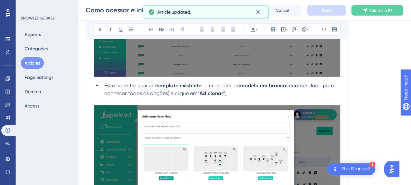
click at [101, 6] on input "Como acessar e iniciar um novo Flow na plataforma" at bounding box center [131, 10] width 90 height 9
click at [117, 11] on input "Como acessar e iniciar um novo Flow na plataforma" at bounding box center [131, 10] width 90 height 9
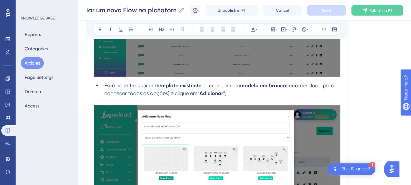
scroll to position [0, 0]
drag, startPoint x: 117, startPoint y: 11, endPoint x: 54, endPoint y: 23, distance: 63.9
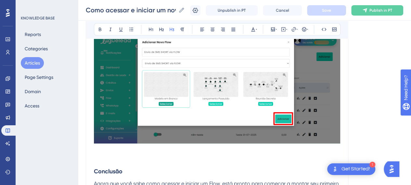
scroll to position [777, 0]
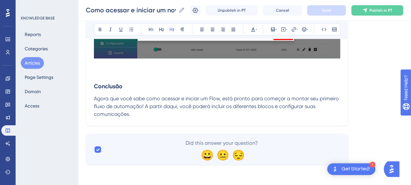
click at [125, 77] on h3 "Conclusão" at bounding box center [217, 82] width 246 height 26
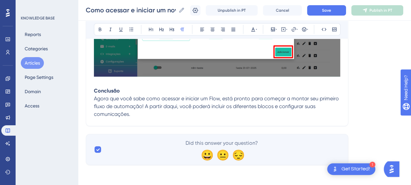
click at [117, 90] on strong "Conclusão" at bounding box center [107, 91] width 26 height 6
click at [174, 29] on icon at bounding box center [172, 30] width 5 height 4
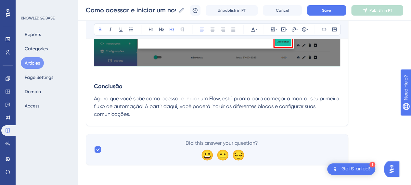
click at [226, 100] on span "Agora que você sabe como acessar e iniciar um Flow, está pronto para começar a …" at bounding box center [217, 107] width 246 height 22
click at [339, 11] on button "Save" at bounding box center [326, 10] width 39 height 10
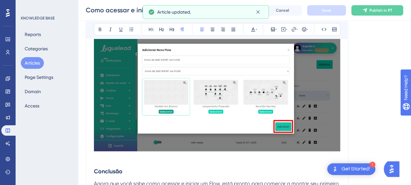
scroll to position [672, 0]
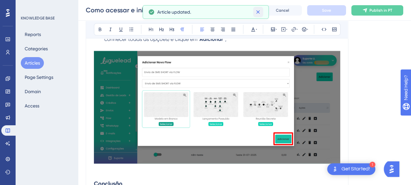
click at [257, 11] on icon at bounding box center [258, 12] width 4 height 4
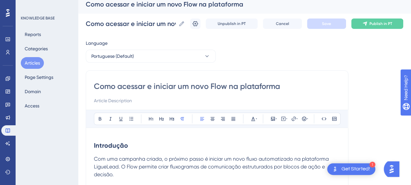
scroll to position [0, 0]
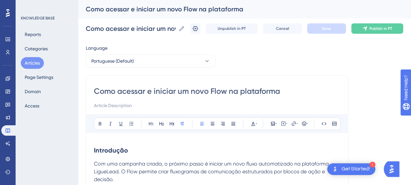
click at [147, 88] on input "Como acessar e iniciar um novo Flow na plataforma" at bounding box center [217, 91] width 246 height 10
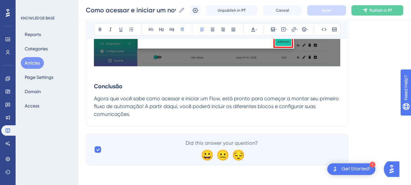
scroll to position [574, 0]
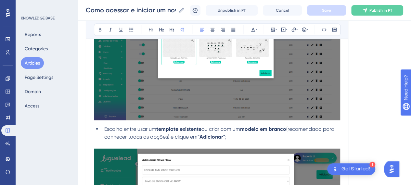
click at [123, 127] on span "Escolha entre usar um" at bounding box center [130, 129] width 52 height 6
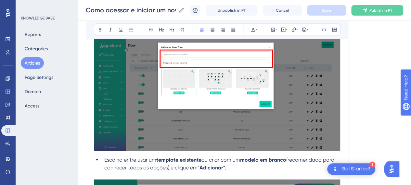
scroll to position [477, 0]
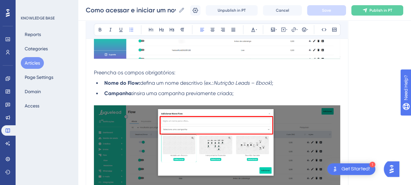
click at [254, 92] on li "Campanha: insira uma campanha previamente criada;" at bounding box center [221, 94] width 239 height 8
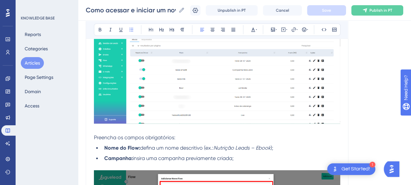
click at [282, 148] on li "Nome do Flow: defina um nome descritivo (ex.: Nutrição Leads – Ebook );" at bounding box center [221, 148] width 239 height 8
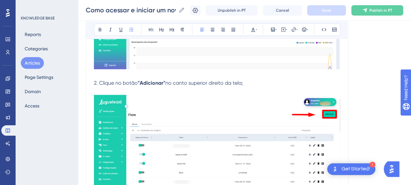
scroll to position [282, 0]
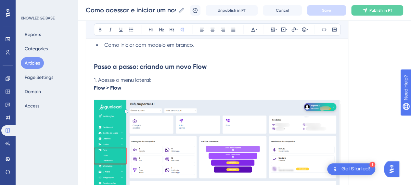
scroll to position [152, 0]
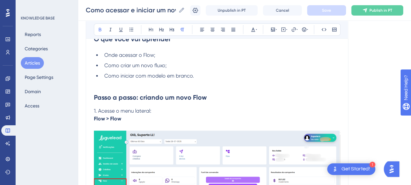
click at [242, 126] on p at bounding box center [217, 127] width 246 height 8
click at [112, 118] on strong "Flow > Flow" at bounding box center [107, 119] width 27 height 6
click at [210, 120] on p "Flow > Flow" at bounding box center [217, 119] width 246 height 8
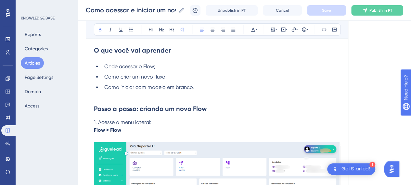
scroll to position [54, 0]
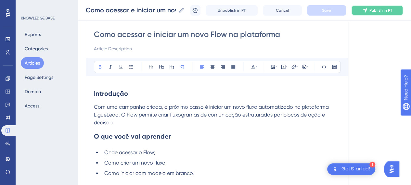
click at [380, 13] on button "Publish in PT" at bounding box center [377, 10] width 52 height 10
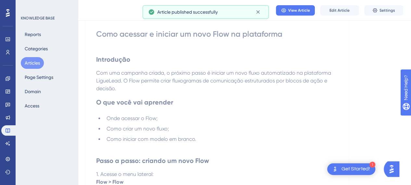
click at [33, 65] on button "Articles" at bounding box center [32, 63] width 23 height 12
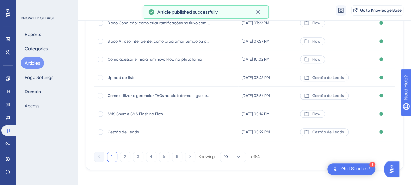
scroll to position [145, 0]
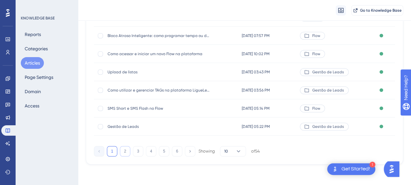
click at [126, 151] on button "2" at bounding box center [125, 151] width 10 height 10
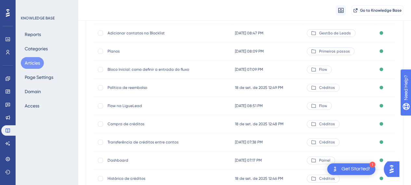
scroll to position [130, 0]
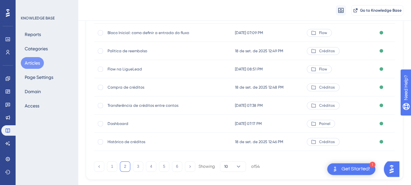
click at [138, 50] on span "Política de reembolso" at bounding box center [160, 50] width 104 height 5
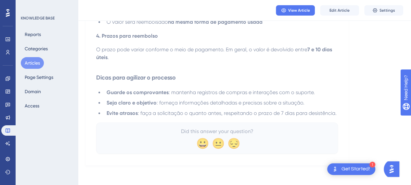
scroll to position [459, 0]
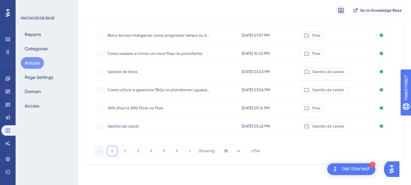
scroll to position [130, 0]
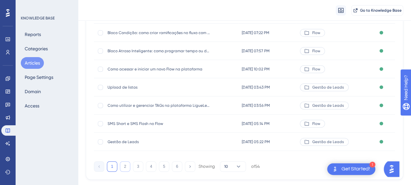
click at [126, 167] on button "2" at bounding box center [125, 167] width 10 height 10
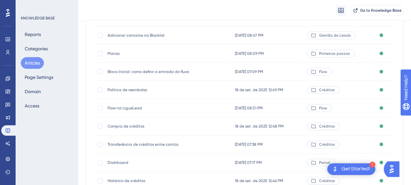
scroll to position [98, 0]
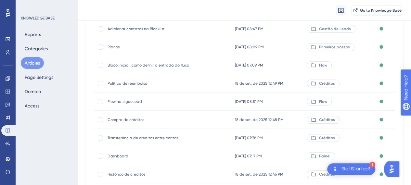
click at [142, 105] on div "Flow na LigueLead Flow na LigueLead" at bounding box center [160, 102] width 104 height 18
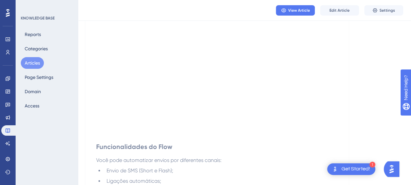
scroll to position [206, 0]
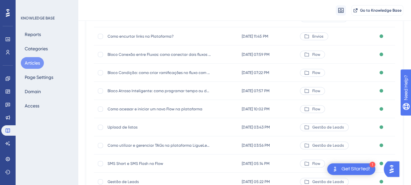
scroll to position [145, 0]
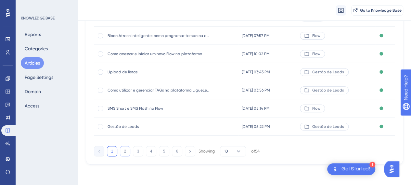
click at [123, 154] on button "2" at bounding box center [125, 151] width 10 height 10
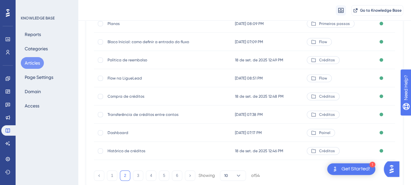
scroll to position [130, 0]
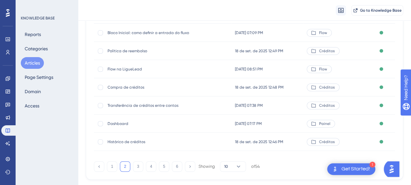
click at [120, 124] on span "Dashboard" at bounding box center [160, 123] width 104 height 5
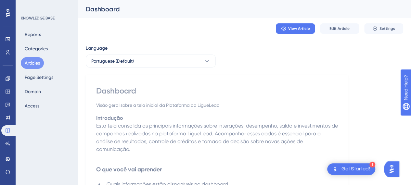
click at [123, 94] on div "Dashboard" at bounding box center [217, 91] width 242 height 10
copy div "Dashboard"
